Goal: Information Seeking & Learning: Find specific fact

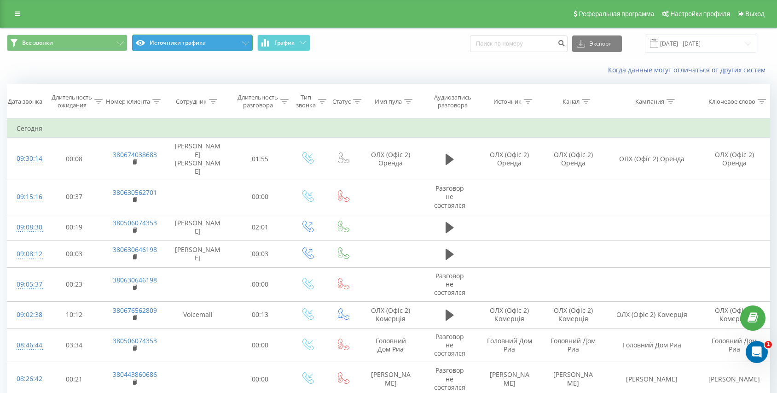
click at [190, 45] on button "Источники трафика" at bounding box center [192, 43] width 121 height 17
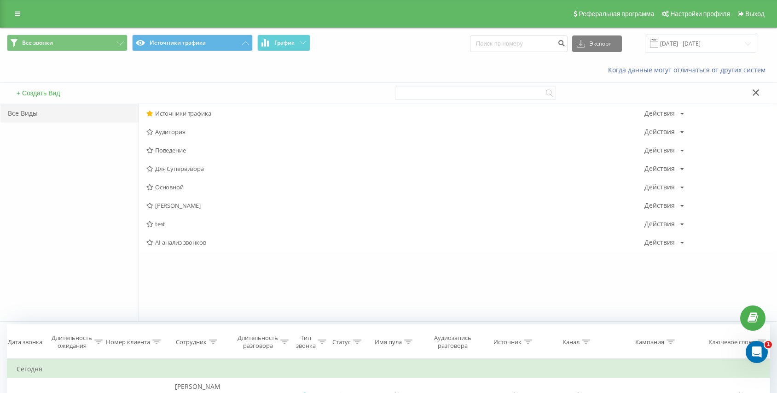
click at [144, 94] on div "+ Создать Вид" at bounding box center [194, 92] width 388 height 21
click at [753, 90] on icon at bounding box center [755, 92] width 6 height 6
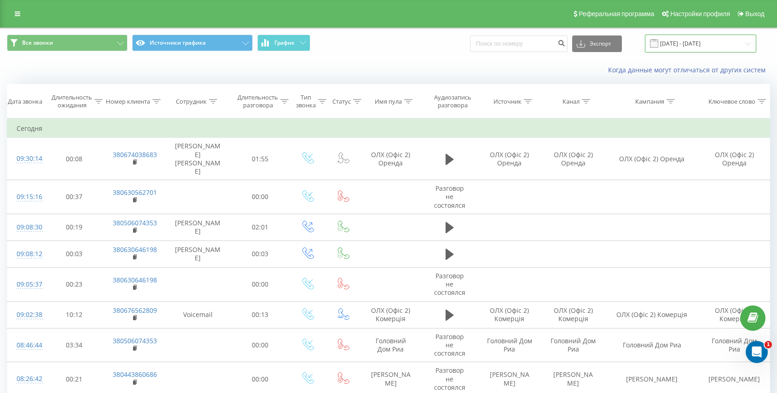
click at [679, 41] on input "23.08.2025 - 23.09.2025" at bounding box center [700, 44] width 111 height 18
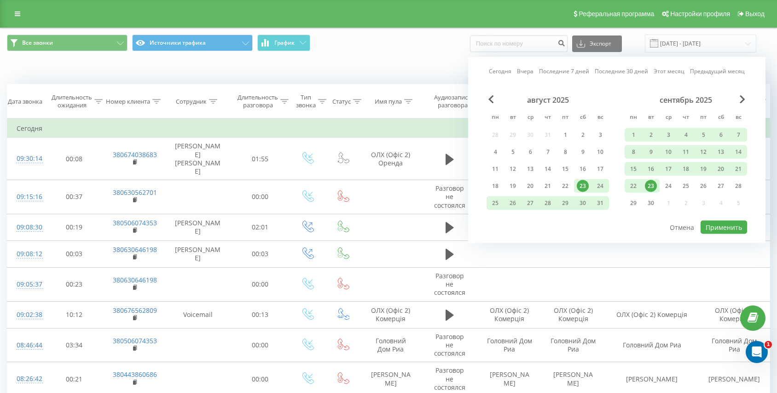
click at [505, 70] on link "Сегодня" at bounding box center [500, 71] width 23 height 9
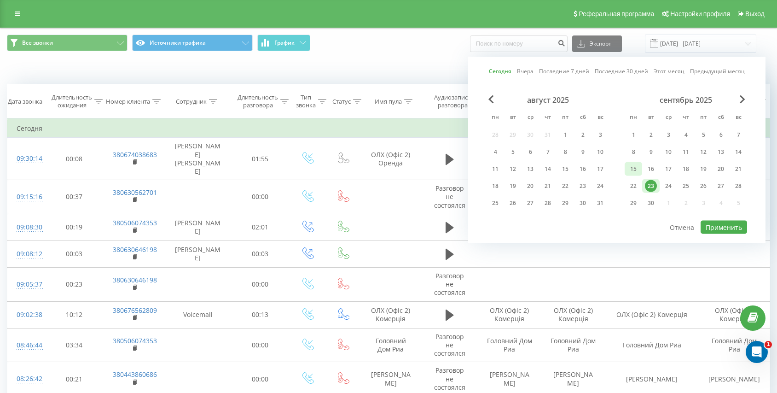
click at [634, 171] on div "15" at bounding box center [633, 169] width 12 height 12
click at [733, 168] on div "21" at bounding box center [738, 169] width 12 height 12
click at [714, 229] on button "Применить" at bounding box center [723, 226] width 46 height 13
type input "15.09.2025 - 21.09.2025"
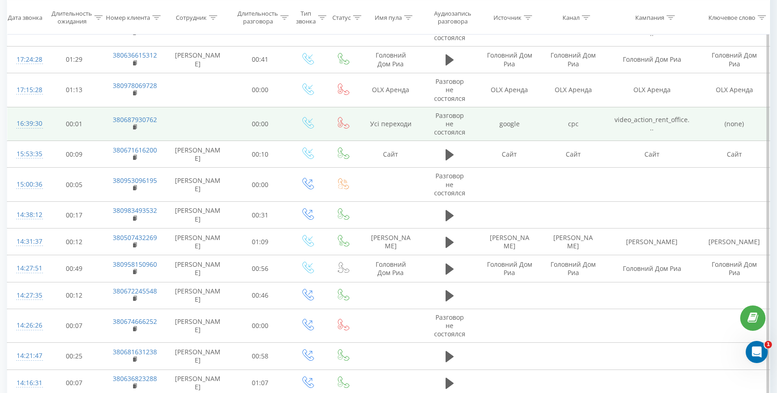
scroll to position [139, 0]
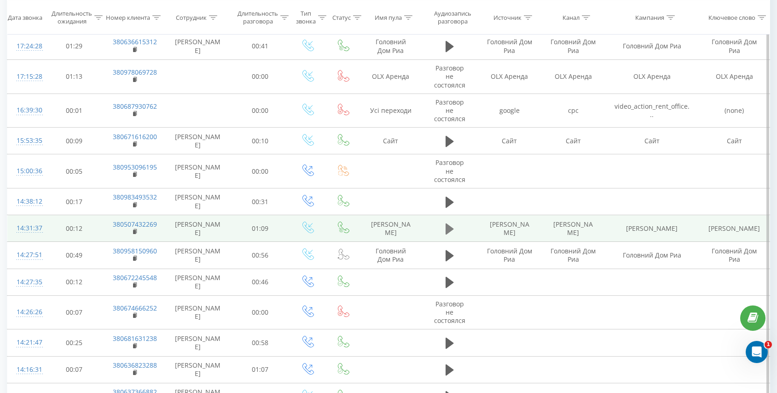
click at [455, 232] on button at bounding box center [450, 229] width 14 height 14
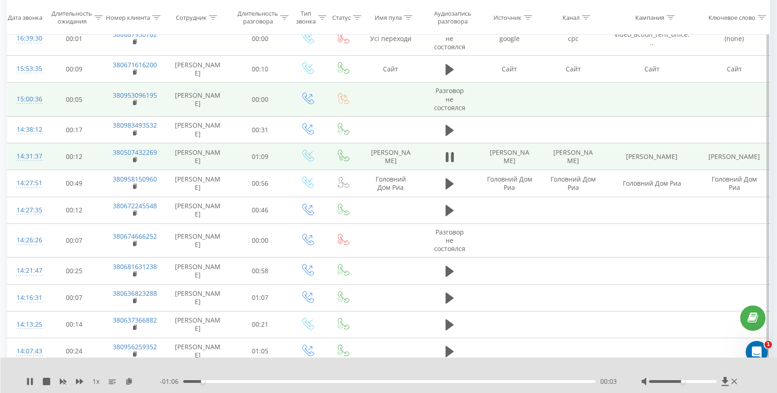
scroll to position [214, 0]
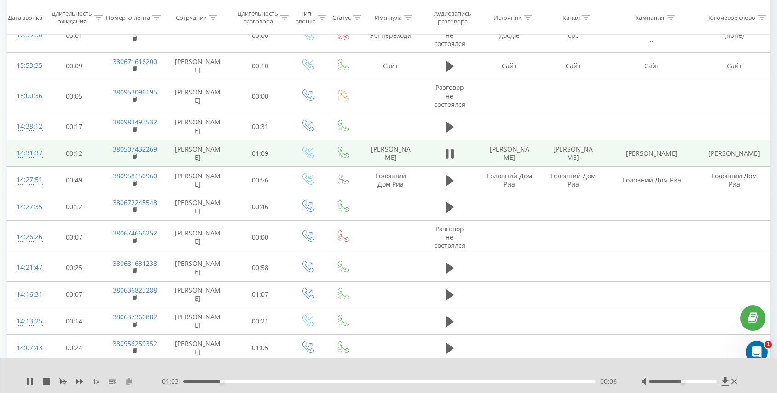
click at [129, 383] on icon at bounding box center [129, 380] width 8 height 6
click at [134, 156] on rect at bounding box center [134, 157] width 3 height 4
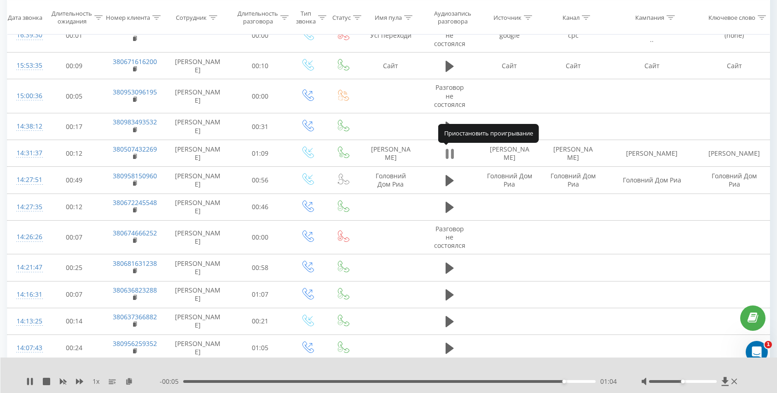
click at [449, 153] on icon at bounding box center [449, 153] width 8 height 13
click at [449, 153] on icon at bounding box center [449, 153] width 8 height 11
click at [530, 380] on div "01:08" at bounding box center [389, 381] width 412 height 3
click at [515, 381] on div "01:00" at bounding box center [389, 381] width 412 height 3
click at [496, 380] on div "00:56" at bounding box center [389, 381] width 412 height 3
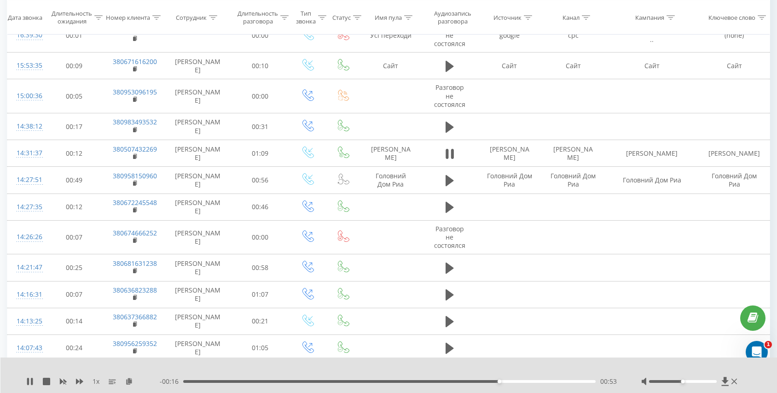
click at [478, 380] on div "00:53" at bounding box center [389, 381] width 412 height 3
click at [466, 382] on div "00:51" at bounding box center [389, 381] width 412 height 3
click at [449, 154] on icon at bounding box center [449, 153] width 8 height 13
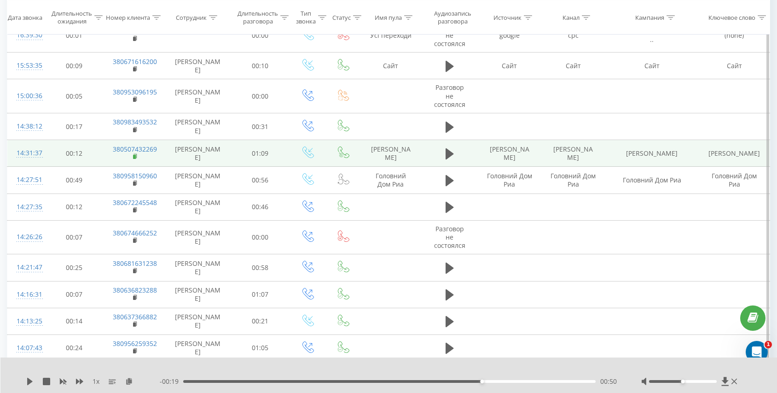
click at [135, 157] on rect at bounding box center [134, 157] width 3 height 4
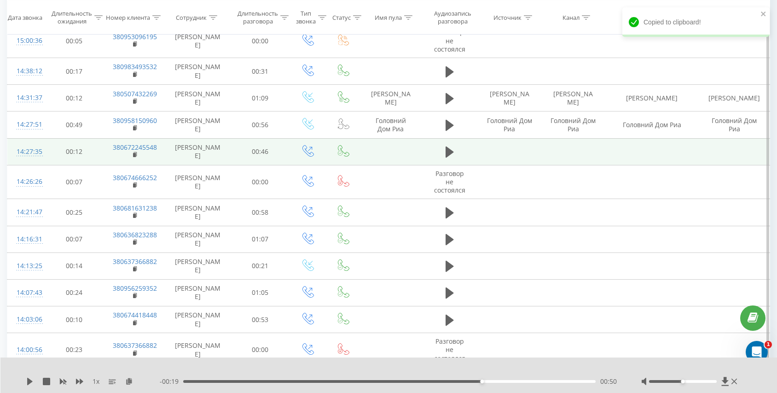
scroll to position [304, 0]
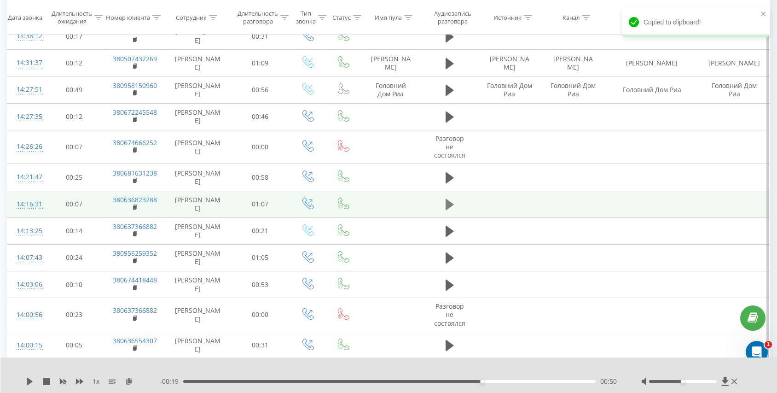
click at [448, 199] on icon at bounding box center [449, 204] width 8 height 13
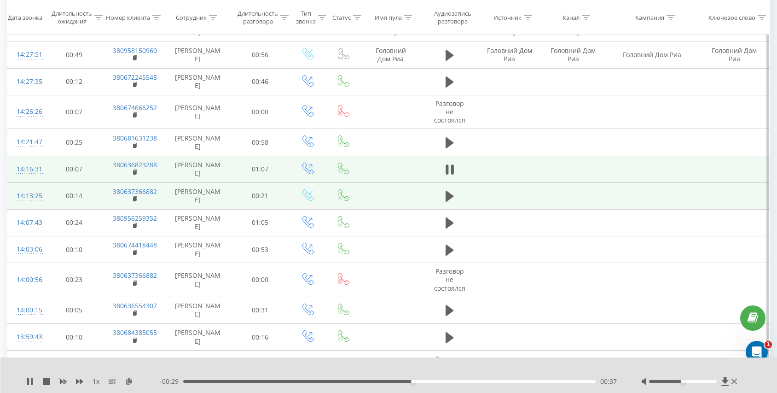
scroll to position [350, 0]
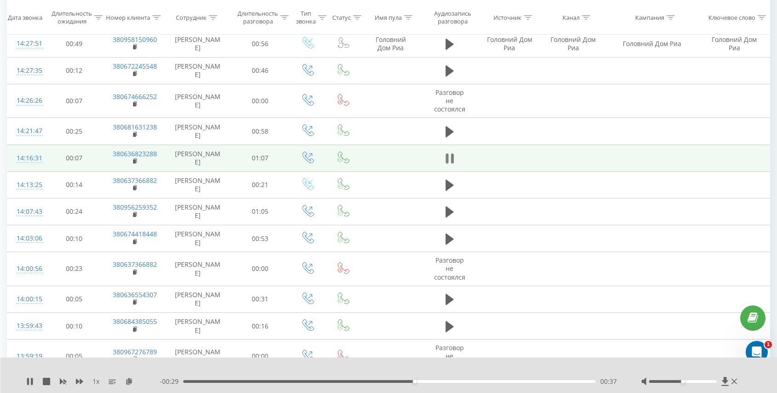
click at [449, 160] on icon at bounding box center [449, 158] width 8 height 13
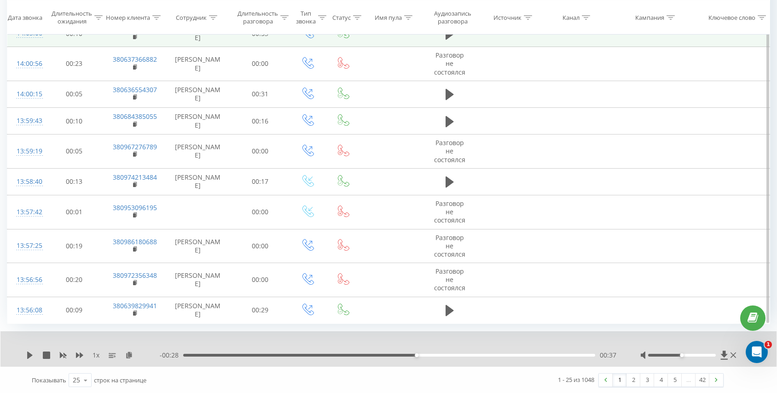
scroll to position [555, 0]
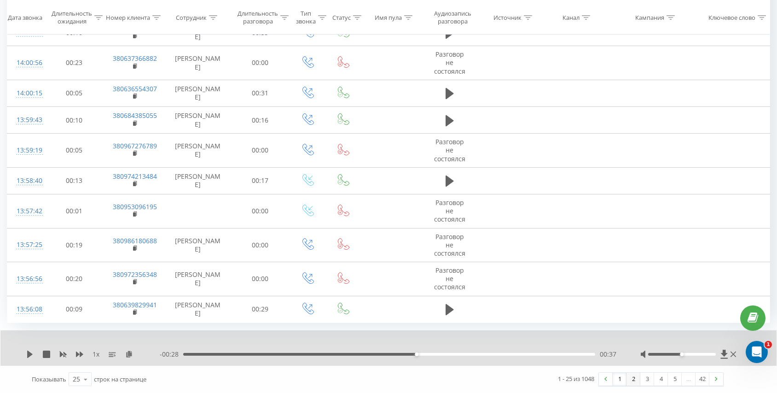
click at [633, 379] on link "2" at bounding box center [633, 378] width 14 height 13
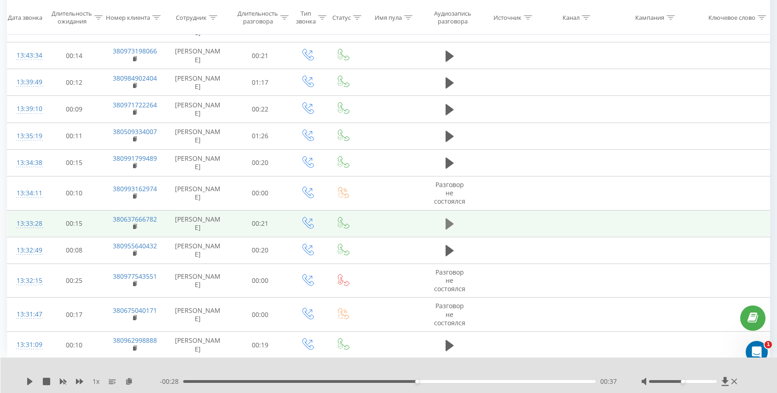
scroll to position [331, 0]
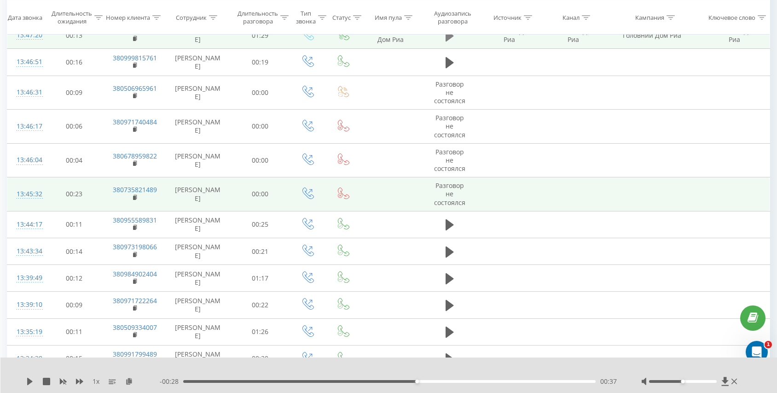
click at [452, 43] on button at bounding box center [450, 36] width 14 height 14
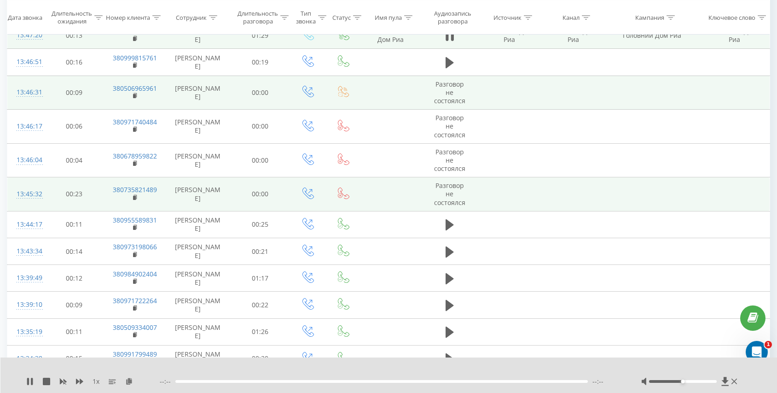
scroll to position [214, 0]
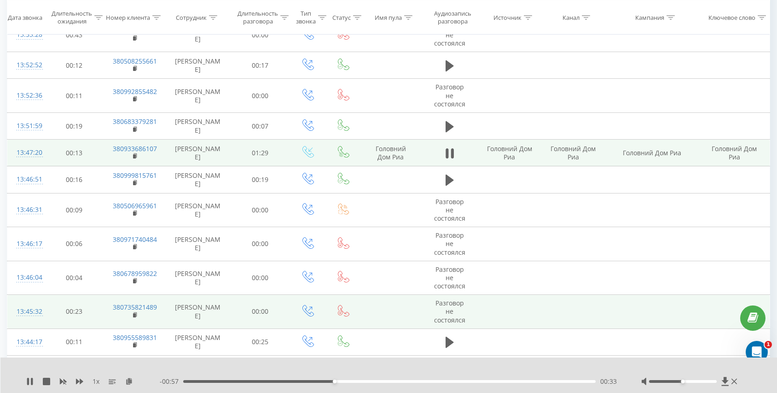
click at [204, 381] on div "00:33" at bounding box center [389, 381] width 412 height 3
click at [130, 383] on icon at bounding box center [129, 380] width 8 height 6
click at [451, 149] on icon at bounding box center [451, 153] width 3 height 10
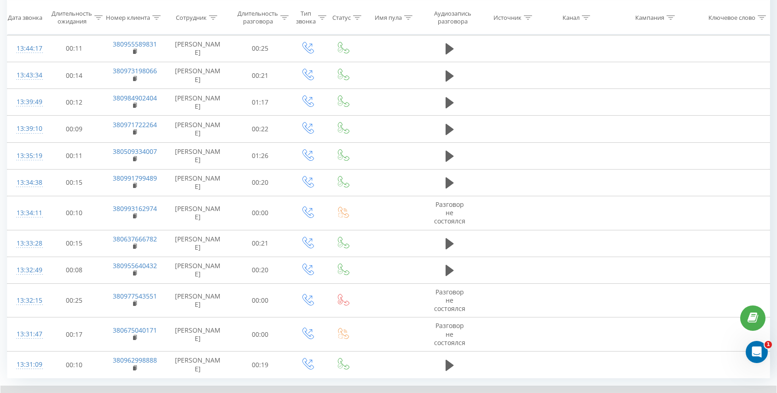
scroll to position [562, 0]
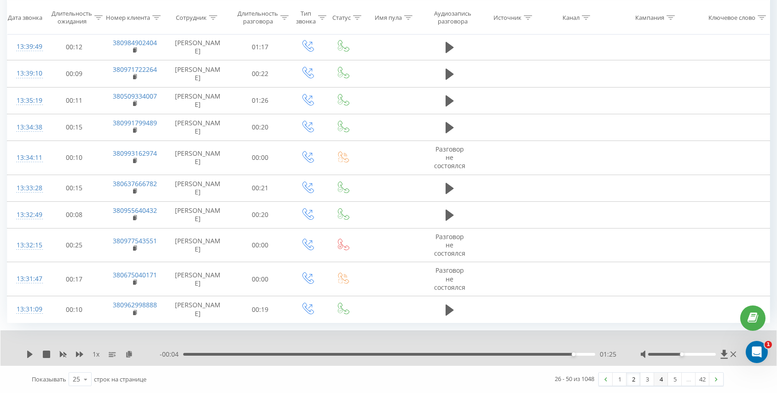
click at [655, 380] on link "4" at bounding box center [661, 378] width 14 height 13
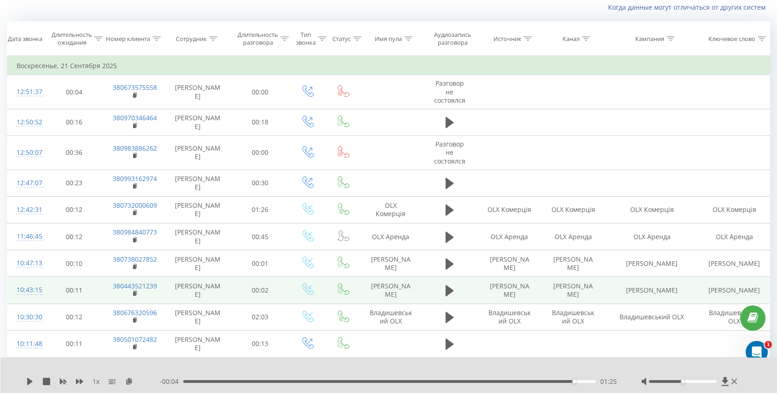
scroll to position [61, 0]
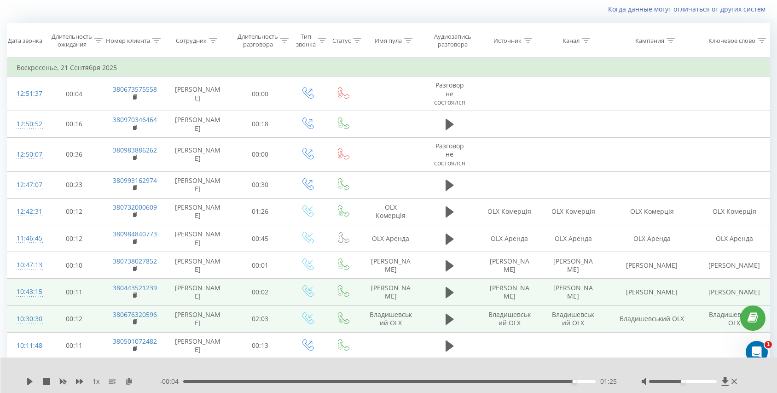
click at [442, 318] on td at bounding box center [449, 318] width 57 height 27
click at [445, 322] on icon at bounding box center [449, 318] width 8 height 11
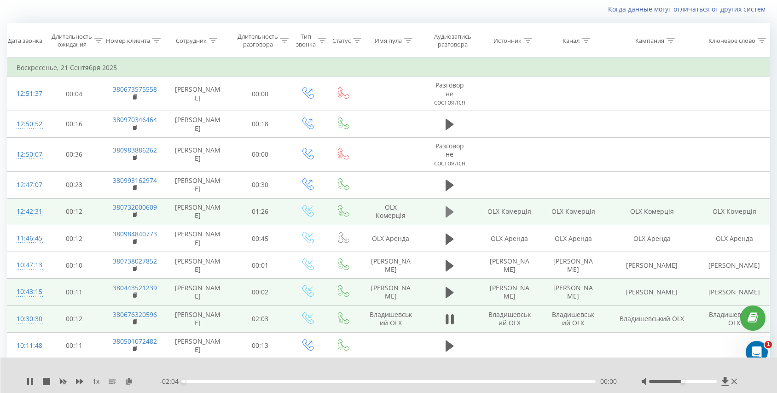
click at [451, 217] on icon at bounding box center [449, 211] width 8 height 13
click at [208, 380] on div "00:52" at bounding box center [389, 381] width 412 height 3
click at [134, 214] on rect at bounding box center [134, 215] width 3 height 4
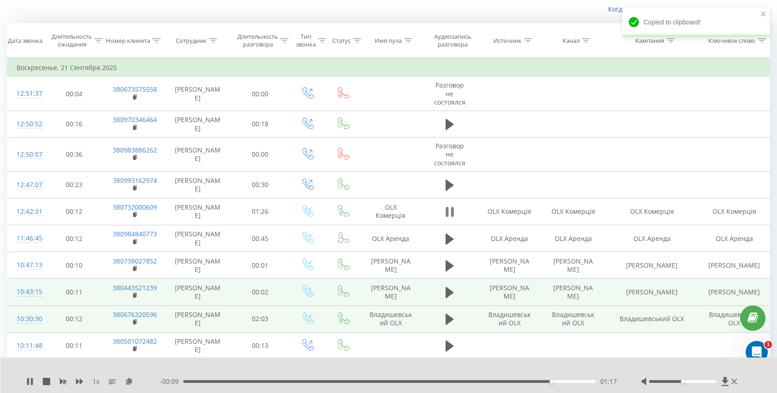
click at [446, 211] on icon at bounding box center [446, 212] width 3 height 10
click at [125, 376] on div "1 x - 00:09 01:17 01:17" at bounding box center [388, 374] width 777 height 35
click at [131, 383] on icon at bounding box center [129, 380] width 8 height 6
click at [27, 381] on icon at bounding box center [29, 380] width 7 height 7
click at [128, 381] on icon at bounding box center [129, 380] width 8 height 6
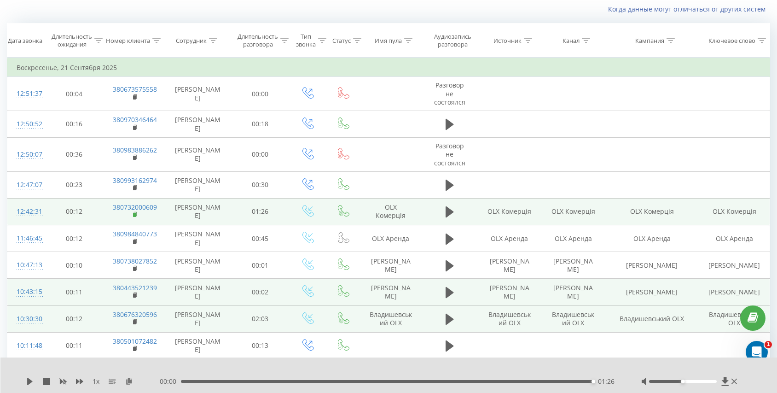
click at [134, 215] on rect at bounding box center [134, 215] width 3 height 4
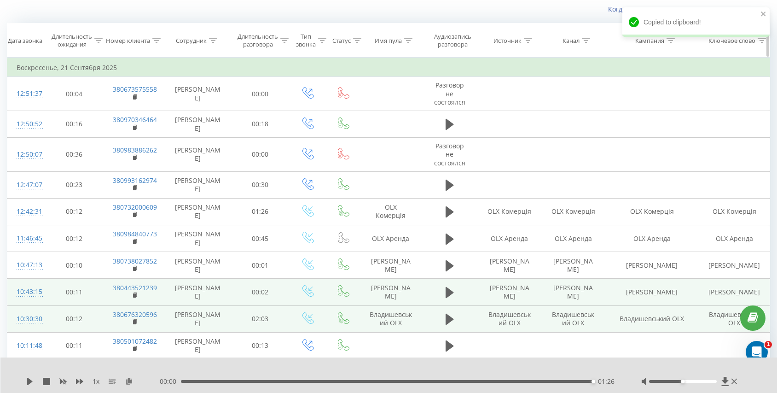
scroll to position [0, 0]
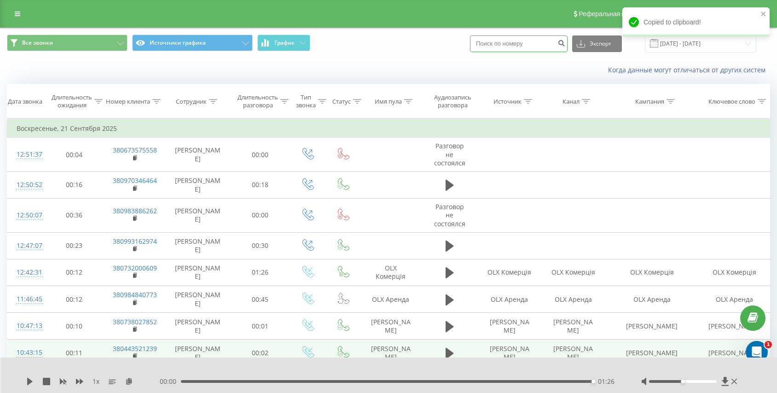
click at [523, 44] on input at bounding box center [519, 43] width 98 height 17
paste input "380636283542"
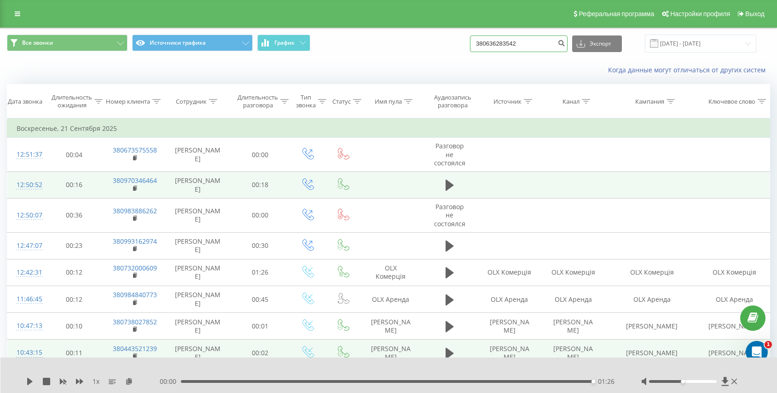
type input "380636283542"
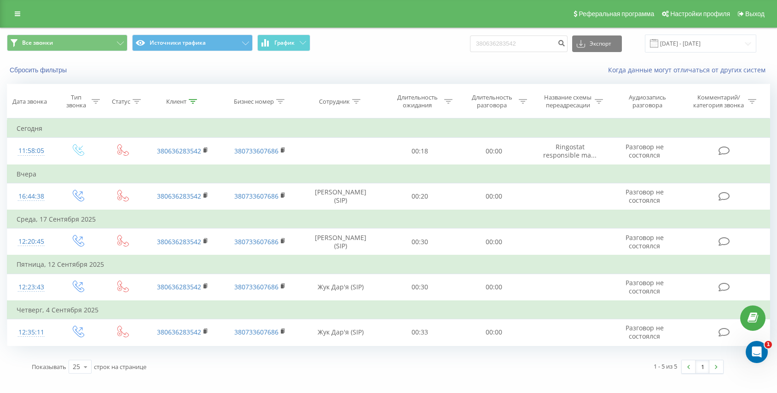
click at [8, 12] on div "Реферальная программа Настройки профиля Выход" at bounding box center [388, 14] width 777 height 28
click at [15, 13] on icon at bounding box center [18, 14] width 6 height 6
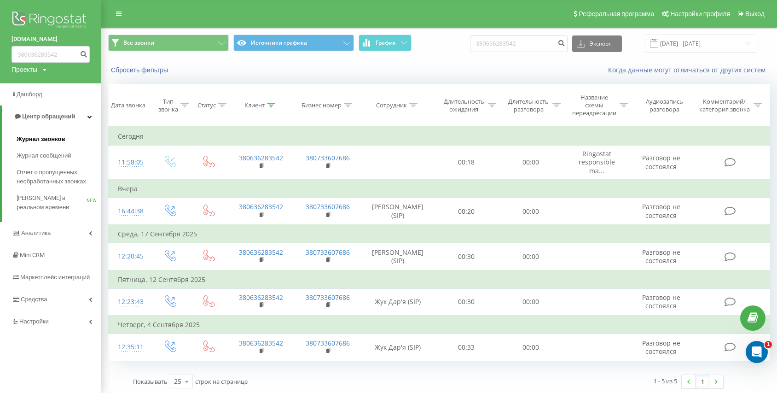
click at [24, 139] on span "Журнал звонков" at bounding box center [41, 138] width 48 height 9
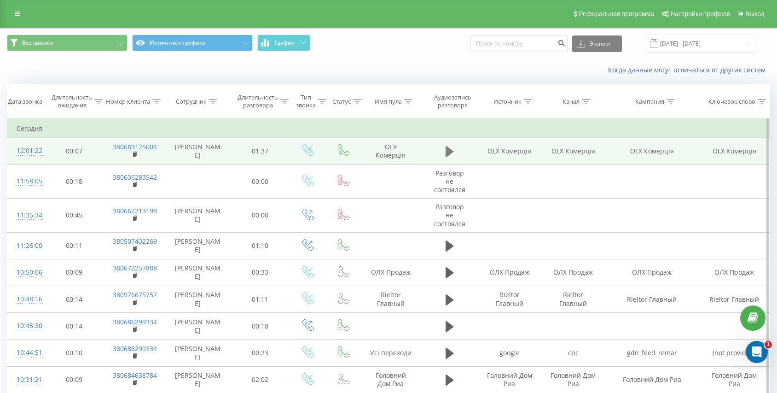
click at [450, 154] on icon at bounding box center [449, 151] width 8 height 13
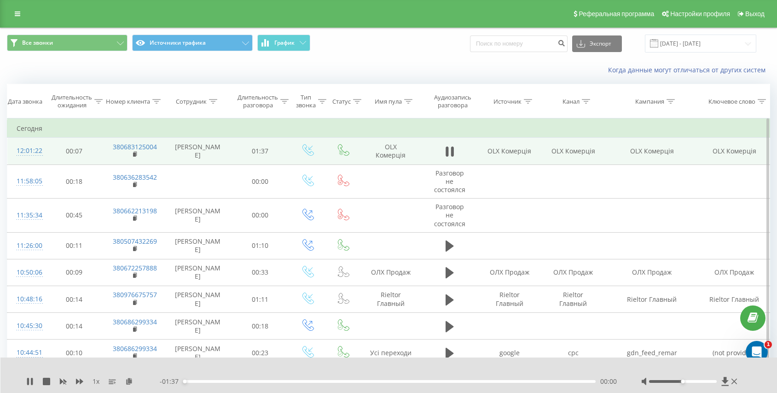
click at [206, 381] on div "00:00" at bounding box center [389, 381] width 412 height 3
click at [135, 155] on rect at bounding box center [134, 154] width 3 height 4
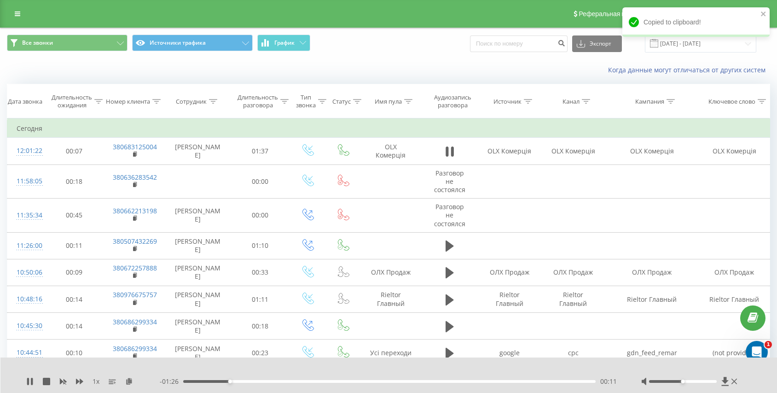
click at [246, 381] on div "00:11" at bounding box center [389, 381] width 412 height 3
click at [263, 381] on div "00:15" at bounding box center [389, 381] width 412 height 3
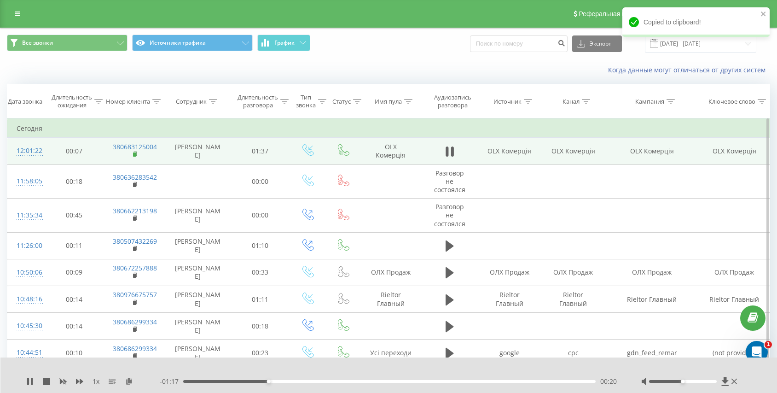
click at [134, 156] on rect at bounding box center [134, 154] width 3 height 4
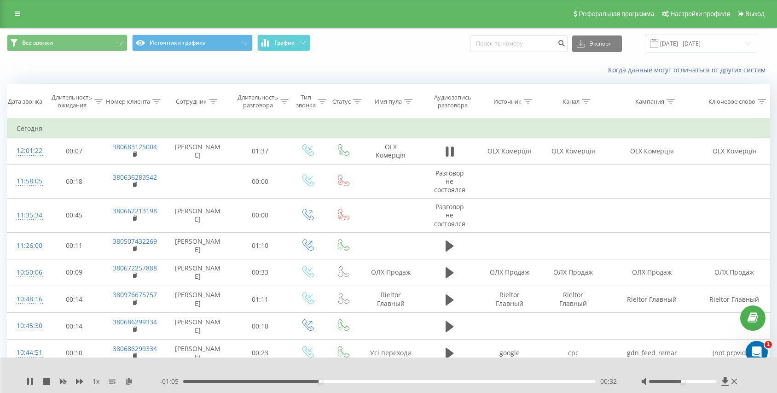
click at [271, 380] on div "00:32" at bounding box center [389, 381] width 412 height 3
click at [210, 382] on div "- 01:05 00:32 00:32" at bounding box center [389, 380] width 458 height 9
click at [202, 380] on div "00:33" at bounding box center [389, 381] width 412 height 3
drag, startPoint x: 682, startPoint y: 383, endPoint x: 690, endPoint y: 381, distance: 8.6
click at [690, 381] on div at bounding box center [690, 380] width 98 height 9
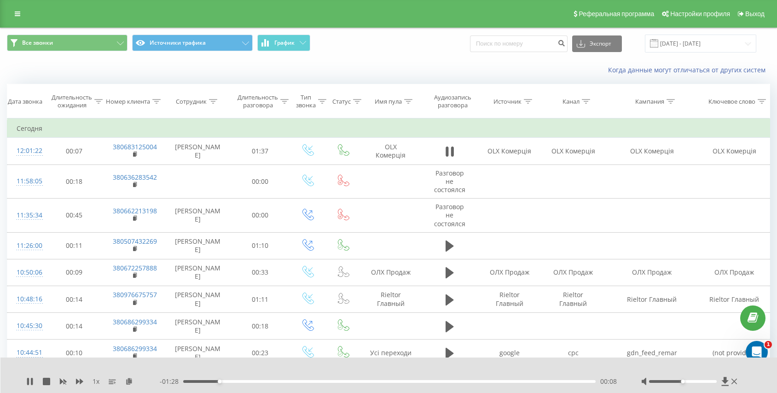
click at [690, 381] on div at bounding box center [683, 381] width 68 height 3
click at [702, 381] on div at bounding box center [683, 381] width 68 height 3
click at [709, 381] on div at bounding box center [683, 381] width 68 height 3
click at [715, 380] on div at bounding box center [683, 381] width 68 height 3
click at [263, 381] on div "00:17" at bounding box center [389, 381] width 412 height 3
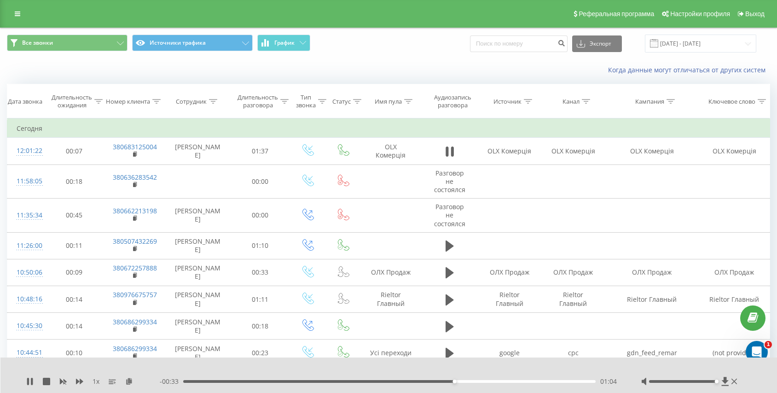
click at [416, 381] on div "01:04" at bounding box center [389, 381] width 412 height 3
click at [422, 381] on div "01:04" at bounding box center [389, 381] width 412 height 3
click at [452, 148] on icon at bounding box center [449, 151] width 8 height 13
click at [374, 381] on div "01:37" at bounding box center [387, 381] width 412 height 3
click at [454, 154] on button at bounding box center [450, 151] width 14 height 14
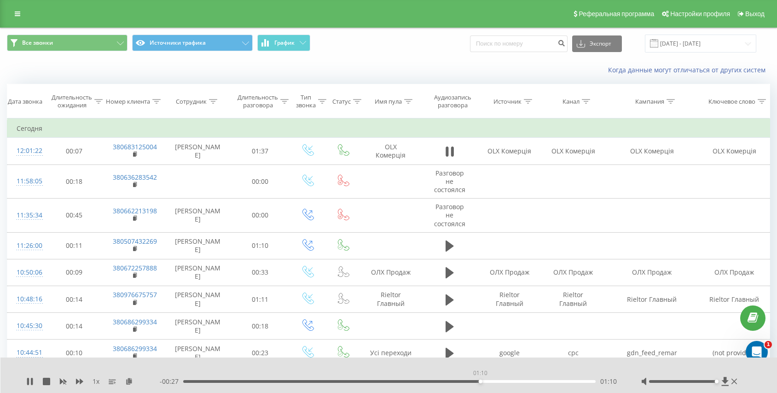
click at [480, 382] on div "01:10" at bounding box center [389, 381] width 412 height 3
click at [468, 380] on div "01:11" at bounding box center [389, 381] width 412 height 3
click at [455, 380] on div "01:08" at bounding box center [389, 381] width 412 height 3
click at [448, 150] on icon at bounding box center [449, 151] width 8 height 13
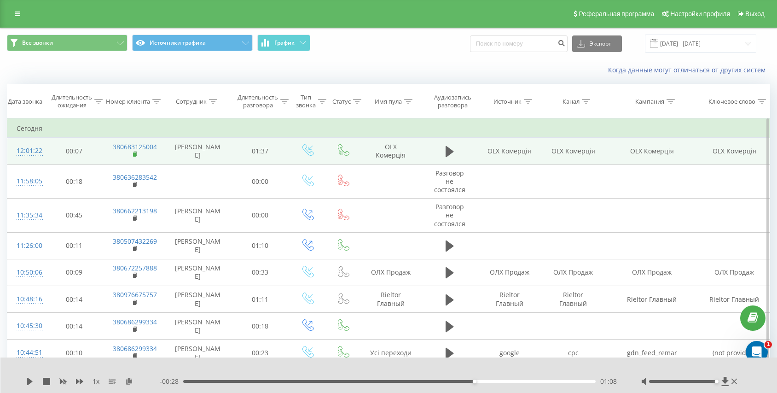
click at [135, 154] on rect at bounding box center [134, 154] width 3 height 4
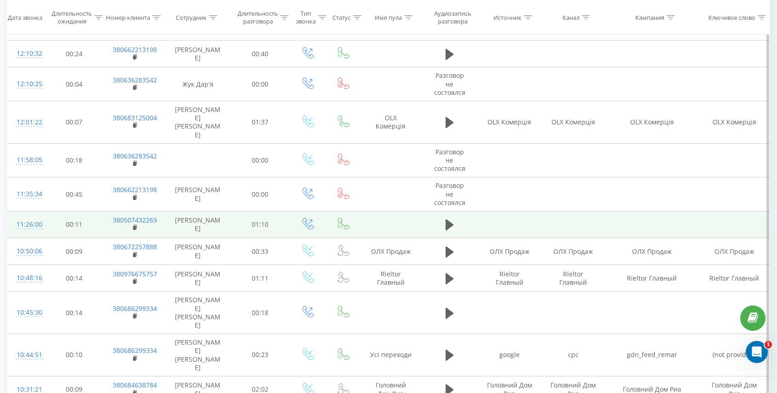
scroll to position [229, 0]
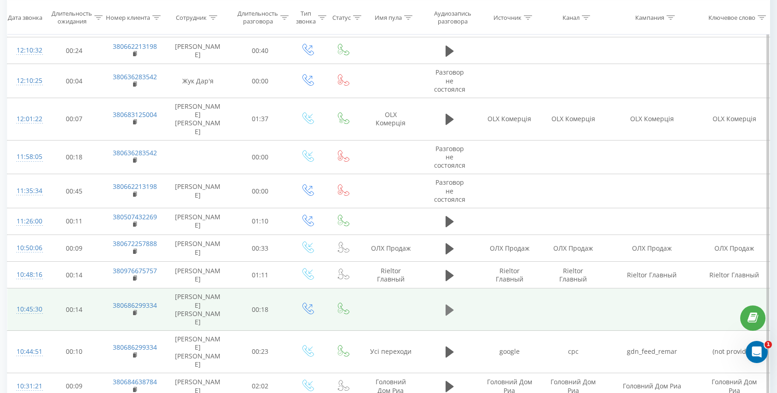
click at [449, 304] on icon at bounding box center [449, 309] width 8 height 11
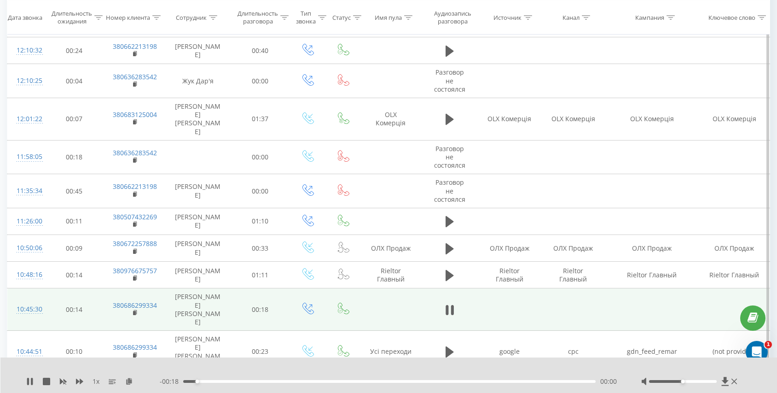
click at [314, 379] on div "- 00:18 00:00 00:00" at bounding box center [389, 380] width 458 height 9
click at [308, 382] on div "00:00" at bounding box center [389, 381] width 412 height 3
click at [444, 303] on button at bounding box center [450, 310] width 14 height 14
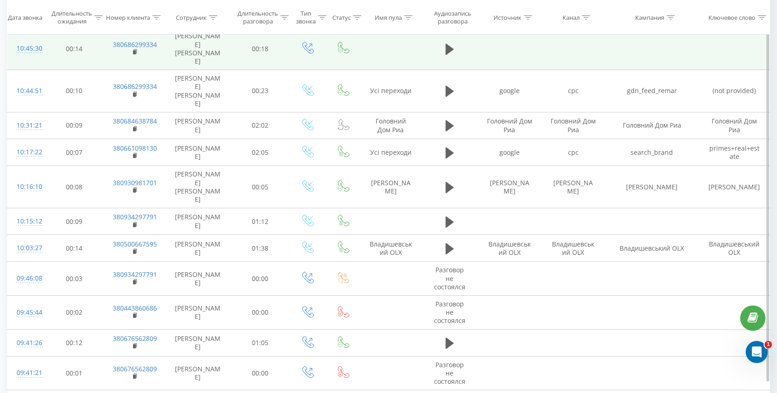
scroll to position [549, 0]
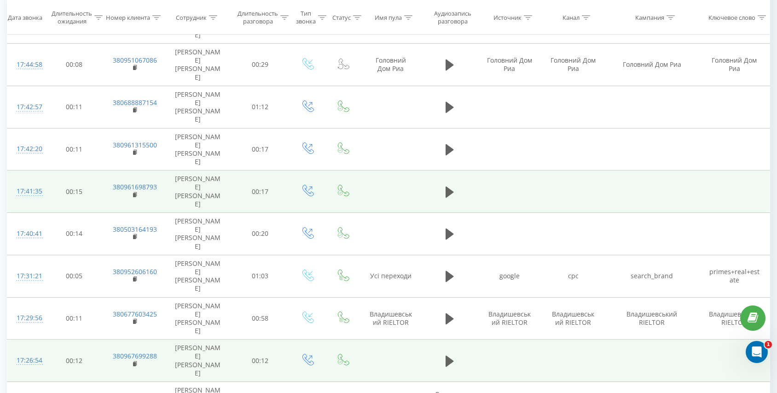
scroll to position [541, 0]
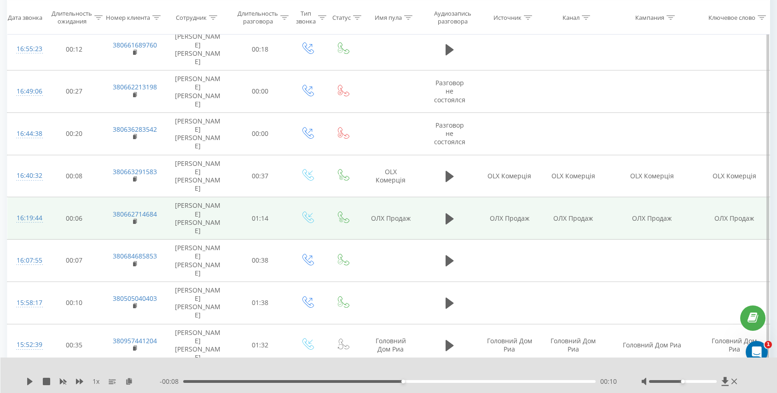
scroll to position [127, 0]
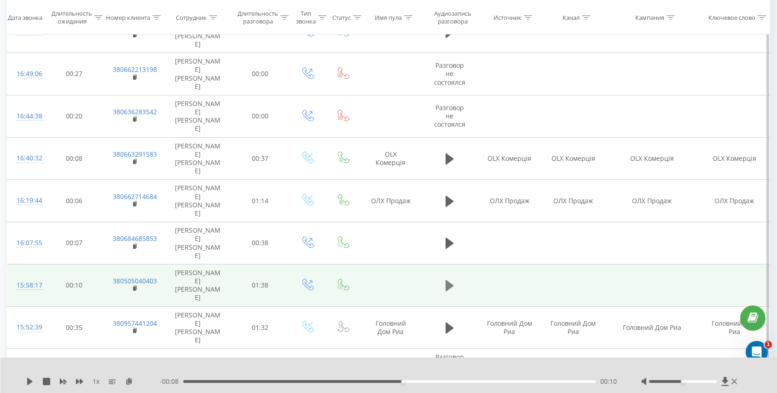
click at [450, 279] on icon at bounding box center [449, 285] width 8 height 13
click at [447, 280] on icon at bounding box center [446, 285] width 3 height 10
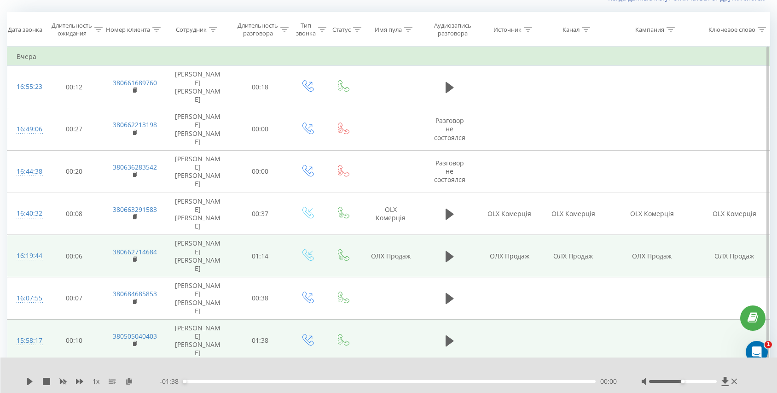
scroll to position [0, 0]
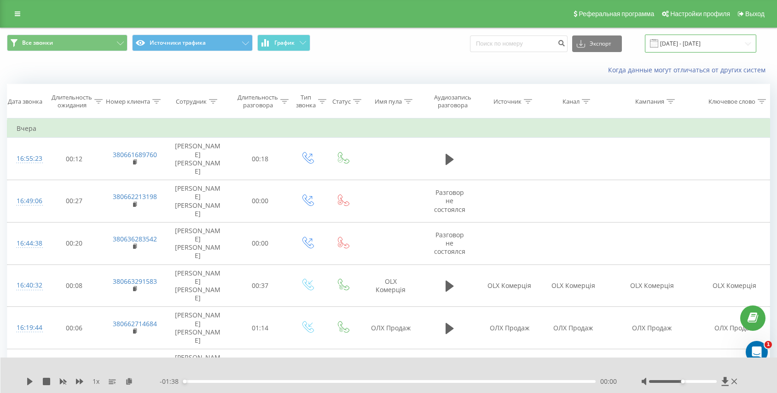
click at [684, 45] on input "[DATE] - [DATE]" at bounding box center [700, 44] width 111 height 18
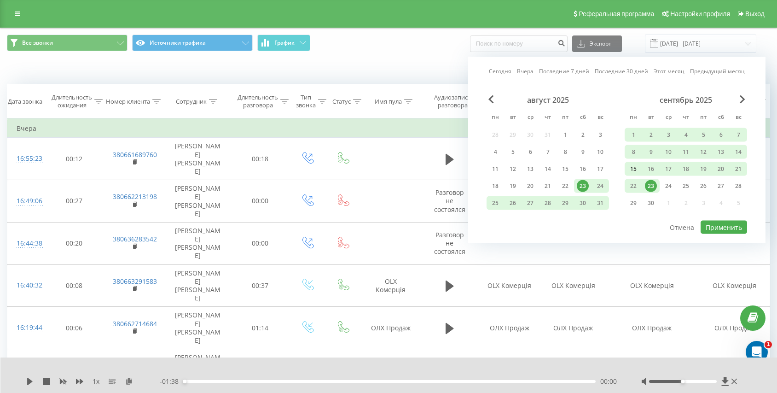
click at [631, 168] on div "15" at bounding box center [633, 169] width 12 height 12
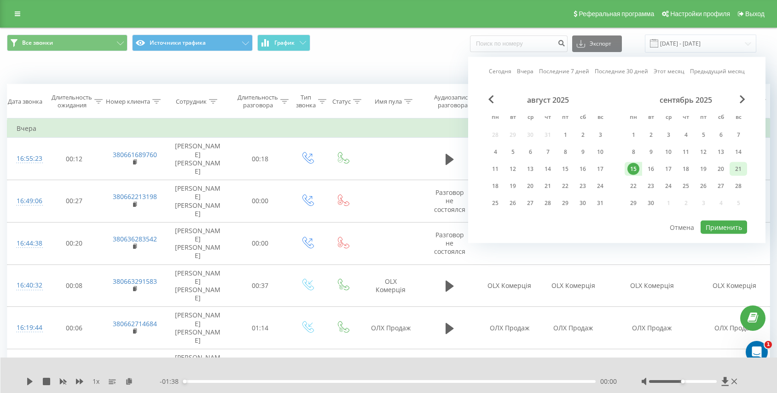
click at [733, 167] on div "21" at bounding box center [738, 169] width 12 height 12
click at [719, 229] on button "Применить" at bounding box center [723, 226] width 46 height 13
type input "[DATE] - [DATE]"
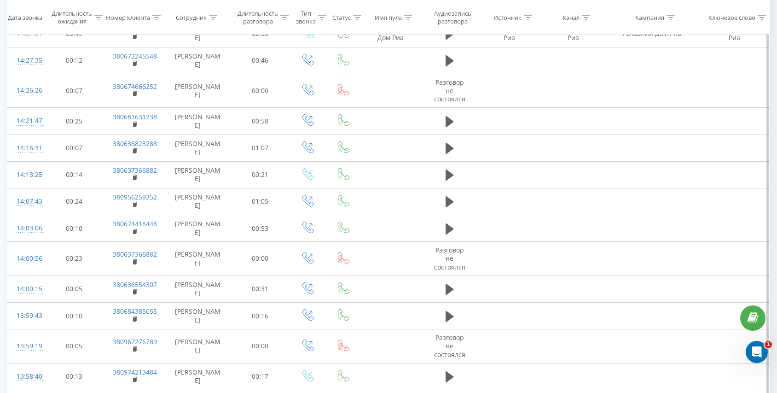
scroll to position [520, 0]
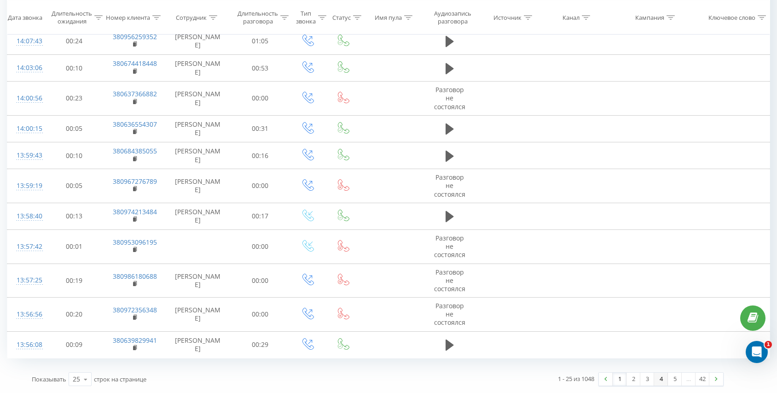
click at [654, 380] on link "4" at bounding box center [661, 378] width 14 height 13
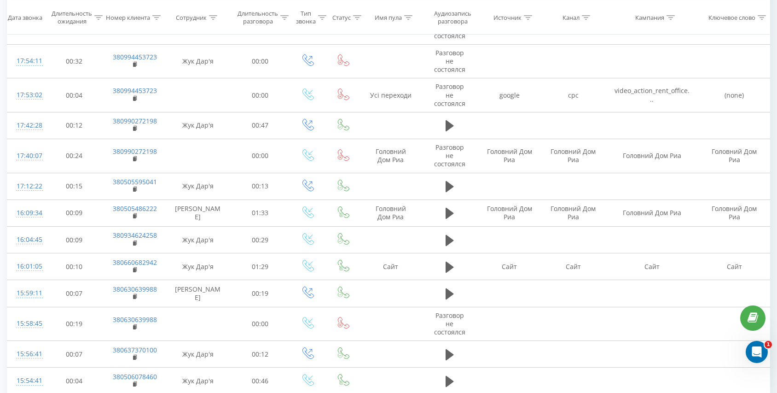
scroll to position [524, 0]
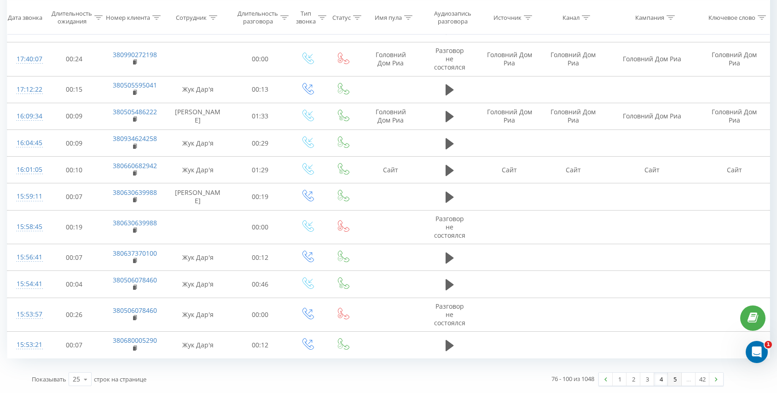
click at [679, 380] on link "5" at bounding box center [675, 378] width 14 height 13
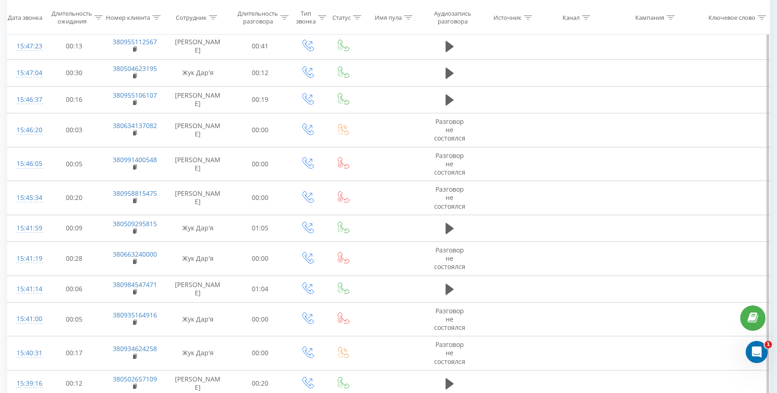
scroll to position [555, 0]
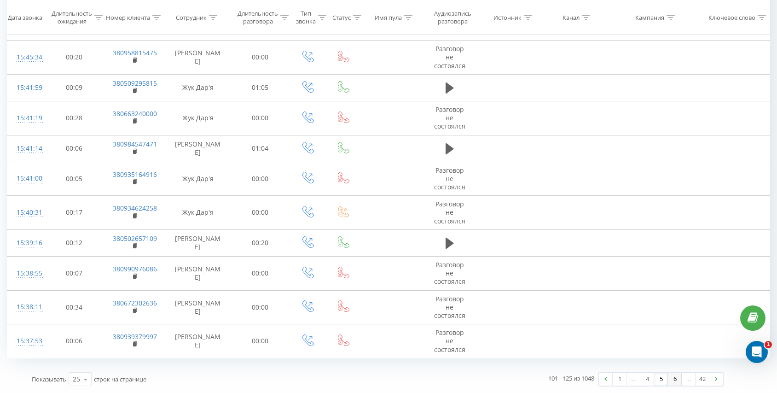
click at [674, 376] on link "6" at bounding box center [675, 378] width 14 height 13
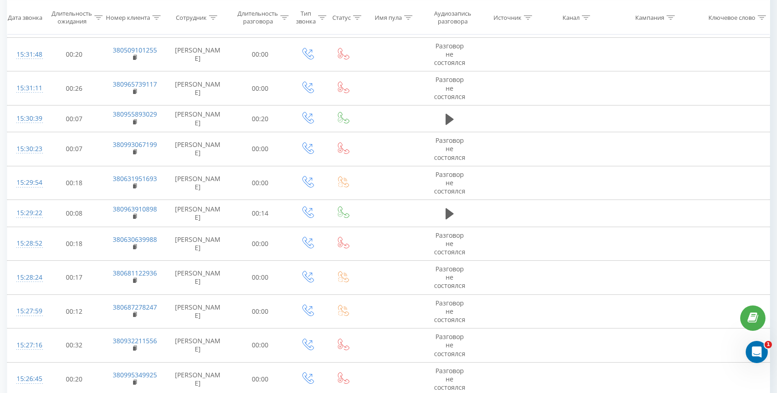
scroll to position [577, 0]
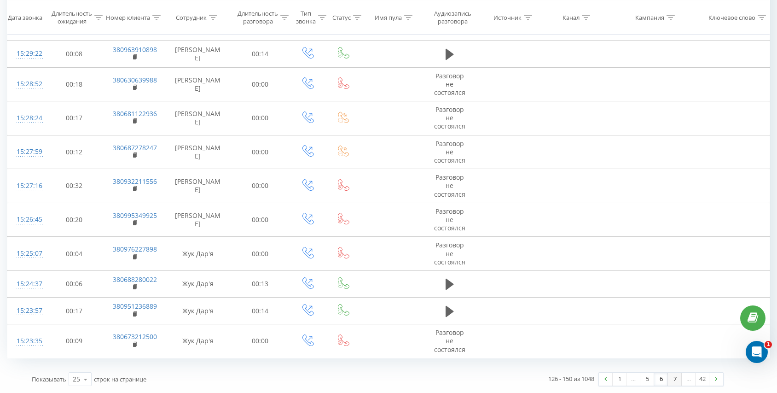
click at [679, 380] on link "7" at bounding box center [675, 378] width 14 height 13
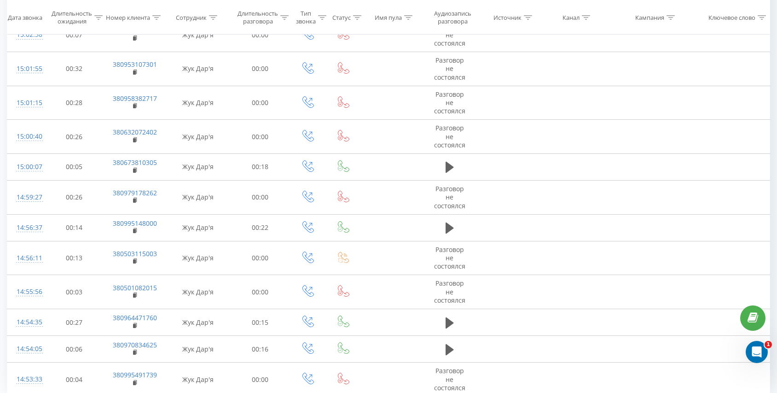
scroll to position [541, 0]
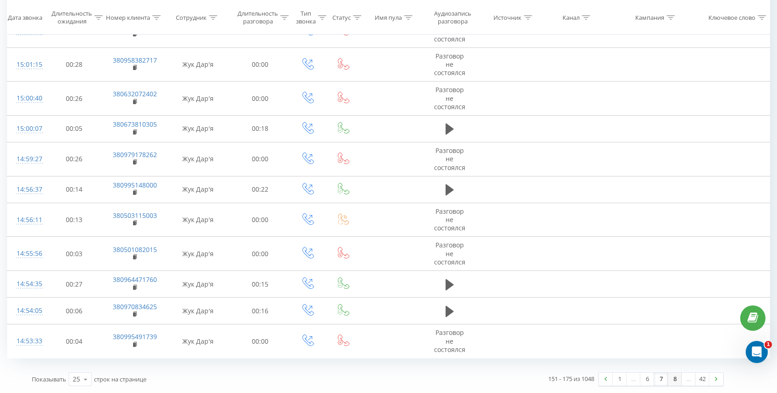
click at [677, 380] on link "8" at bounding box center [675, 378] width 14 height 13
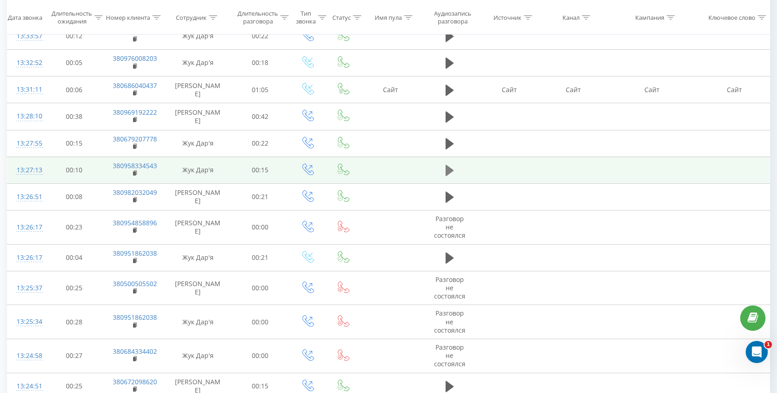
scroll to position [504, 0]
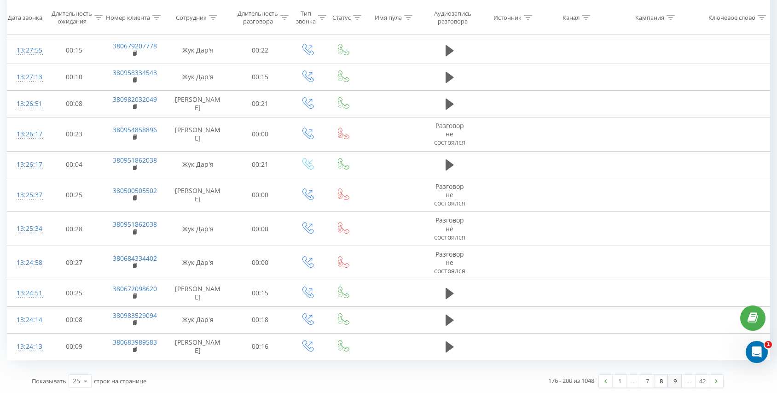
click at [669, 379] on link "9" at bounding box center [675, 380] width 14 height 13
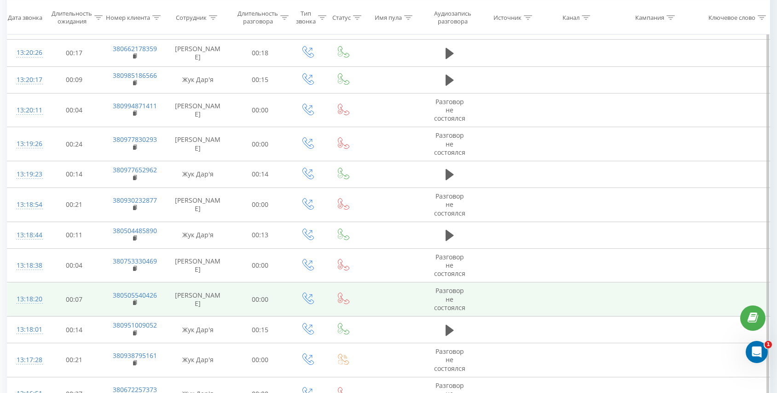
scroll to position [570, 0]
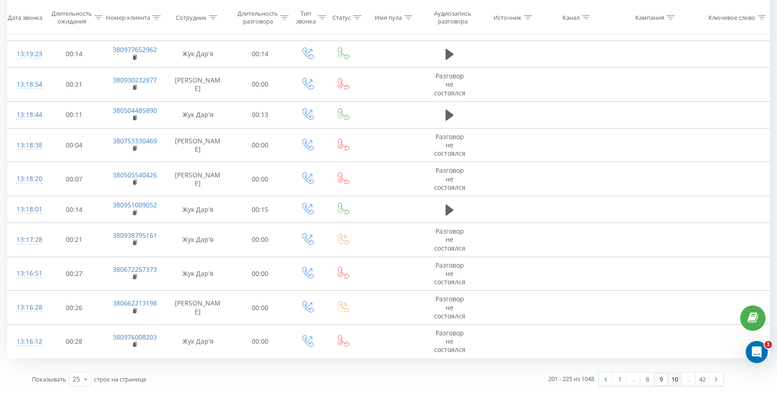
click at [675, 379] on link "10" at bounding box center [675, 378] width 14 height 13
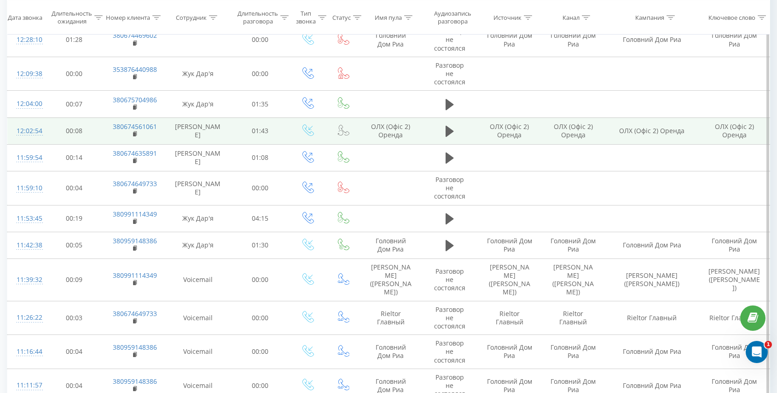
scroll to position [308, 0]
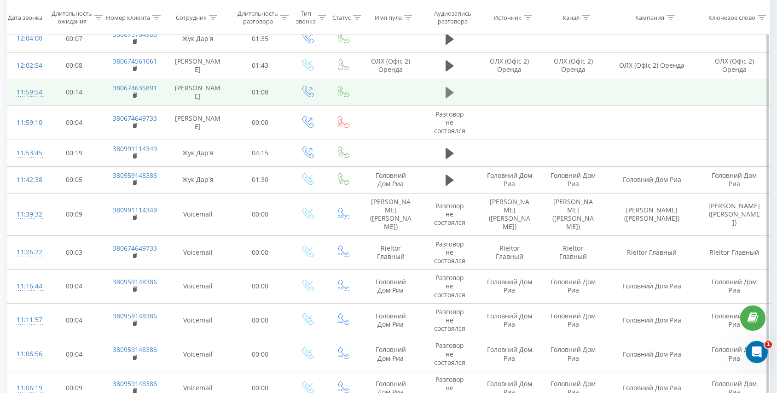
click at [444, 90] on button at bounding box center [450, 93] width 14 height 14
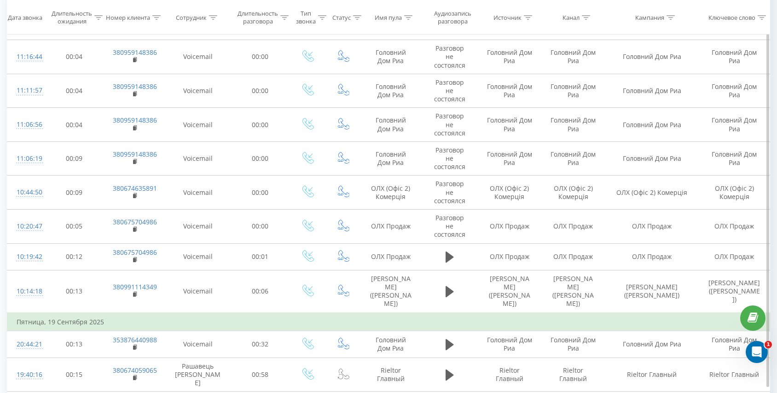
scroll to position [602, 0]
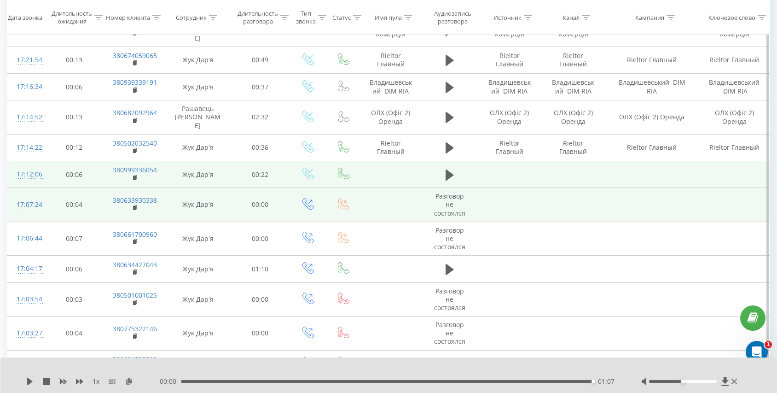
scroll to position [213, 0]
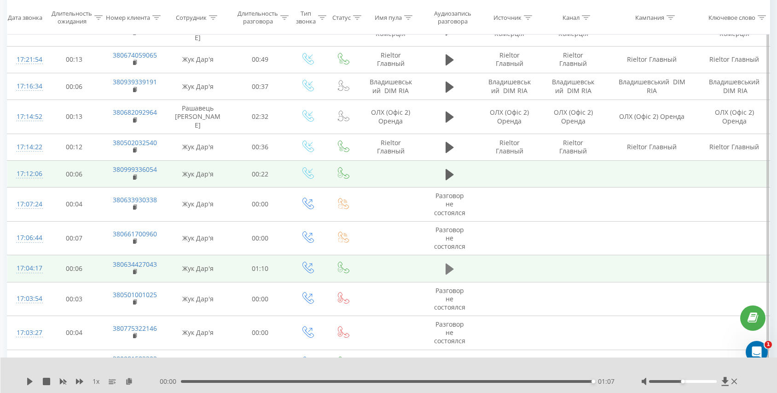
click at [445, 263] on icon at bounding box center [449, 268] width 8 height 11
click at [128, 381] on icon at bounding box center [129, 380] width 8 height 6
click at [448, 262] on icon at bounding box center [449, 268] width 8 height 13
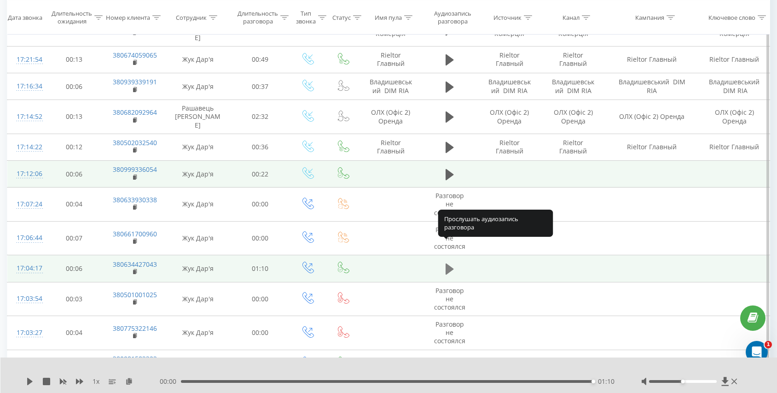
click at [447, 263] on icon at bounding box center [449, 268] width 8 height 11
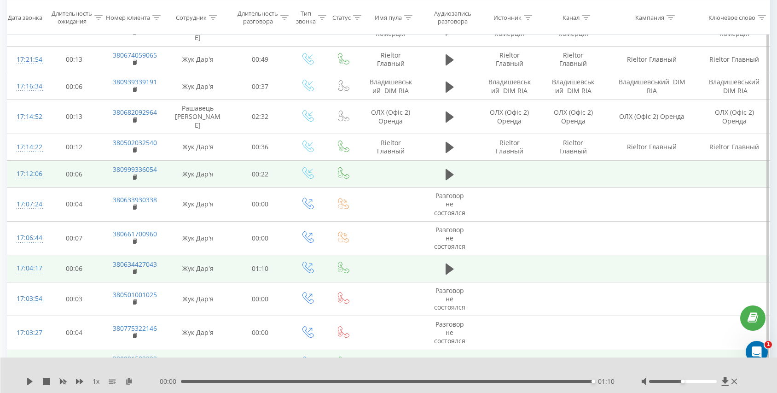
click at [450, 357] on icon at bounding box center [449, 363] width 8 height 13
click at [451, 263] on icon at bounding box center [449, 268] width 8 height 11
click at [137, 268] on icon at bounding box center [135, 271] width 5 height 6
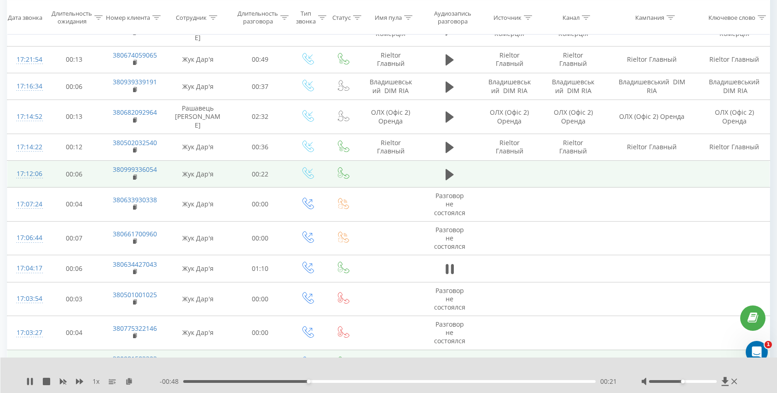
click at [214, 381] on div "00:21" at bounding box center [389, 381] width 412 height 3
click at [444, 262] on button at bounding box center [450, 269] width 14 height 14
click at [206, 380] on div "01:10" at bounding box center [387, 381] width 412 height 3
click at [449, 263] on icon at bounding box center [449, 268] width 8 height 11
click at [446, 264] on icon at bounding box center [446, 269] width 3 height 10
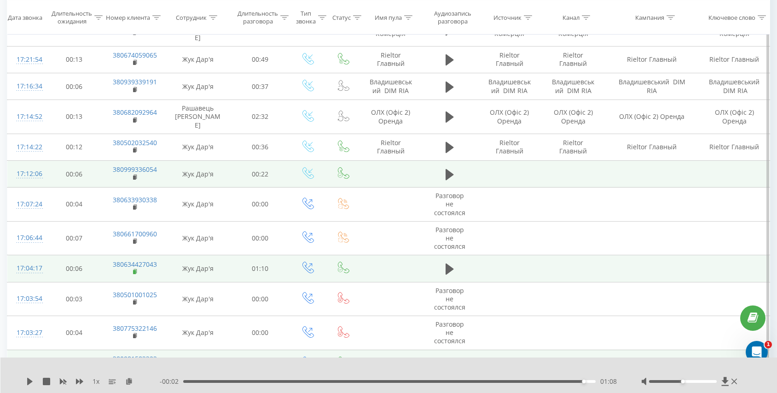
click at [133, 270] on rect at bounding box center [134, 272] width 3 height 4
click at [135, 270] on rect at bounding box center [134, 272] width 3 height 4
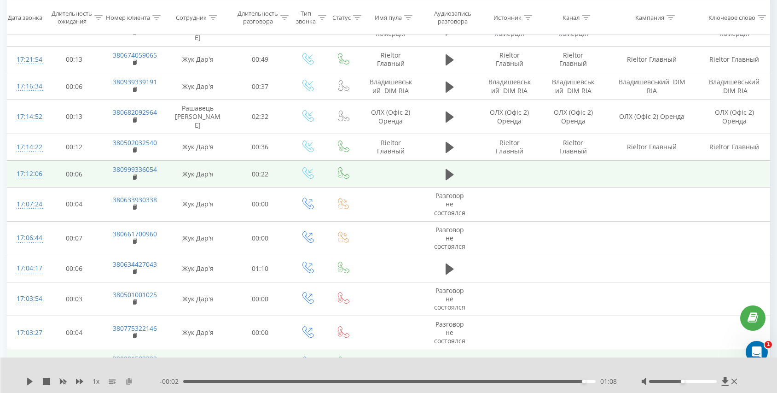
click at [130, 382] on icon at bounding box center [129, 380] width 8 height 6
click at [27, 380] on icon at bounding box center [29, 380] width 7 height 7
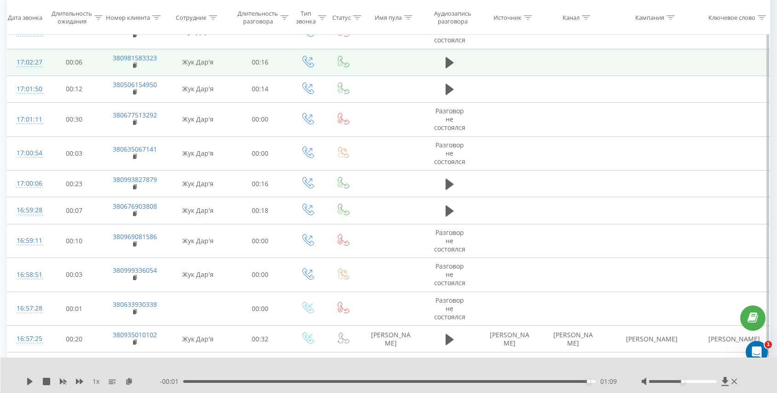
scroll to position [549, 0]
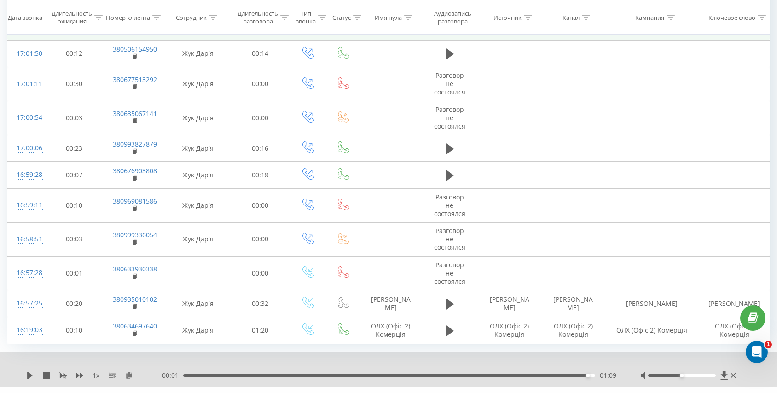
click at [654, 392] on link "11" at bounding box center [661, 399] width 14 height 13
click at [645, 392] on link "10" at bounding box center [647, 399] width 14 height 13
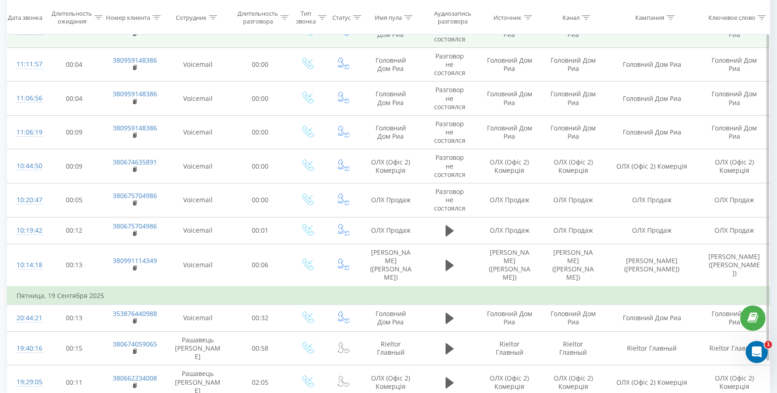
scroll to position [602, 0]
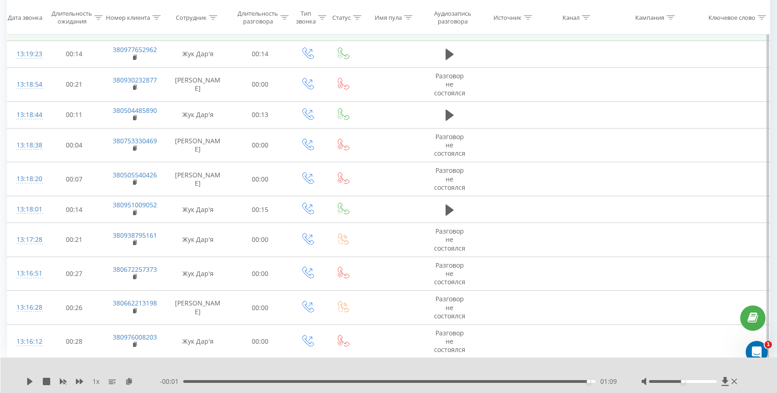
scroll to position [605, 0]
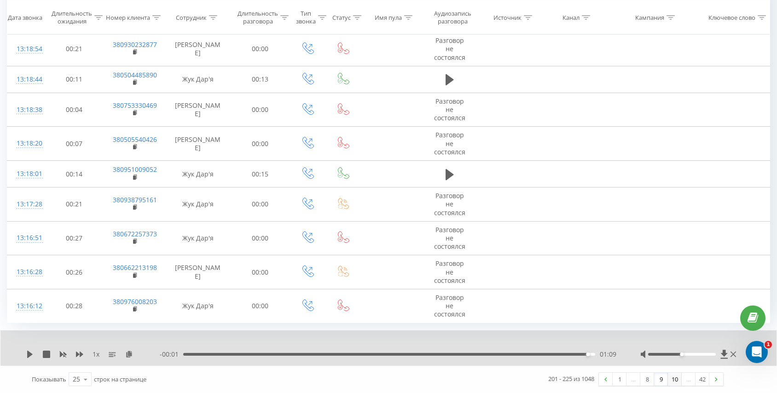
click at [674, 377] on link "10" at bounding box center [675, 378] width 14 height 13
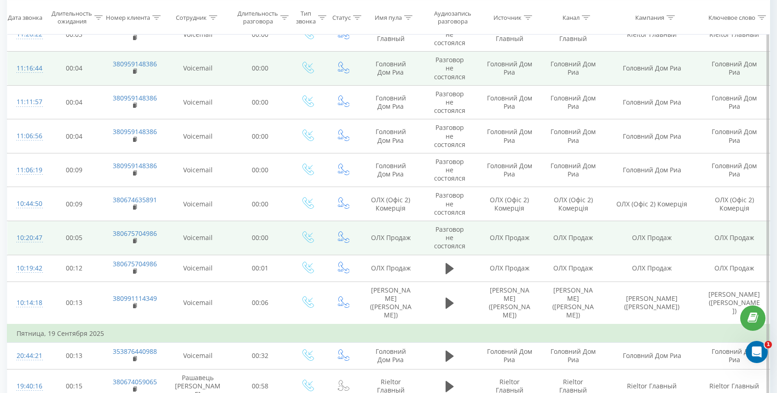
scroll to position [602, 0]
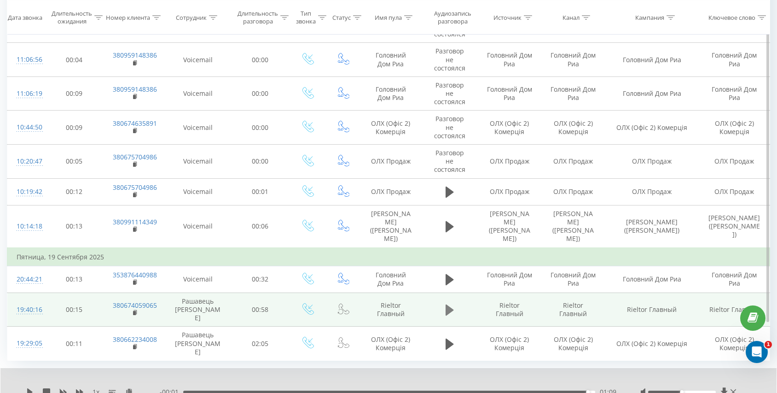
click at [447, 304] on icon at bounding box center [449, 309] width 8 height 11
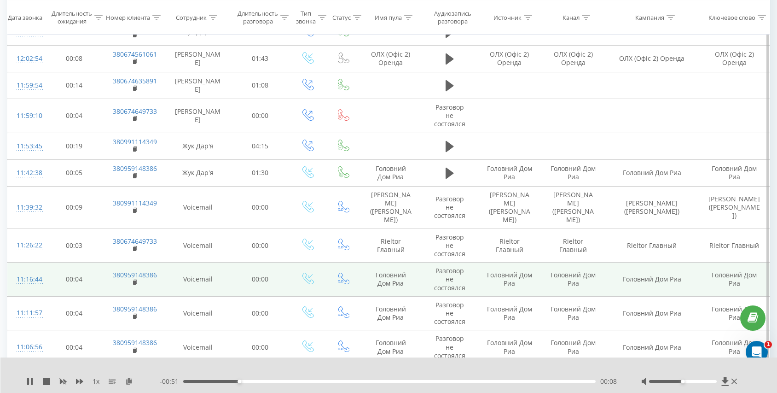
scroll to position [286, 0]
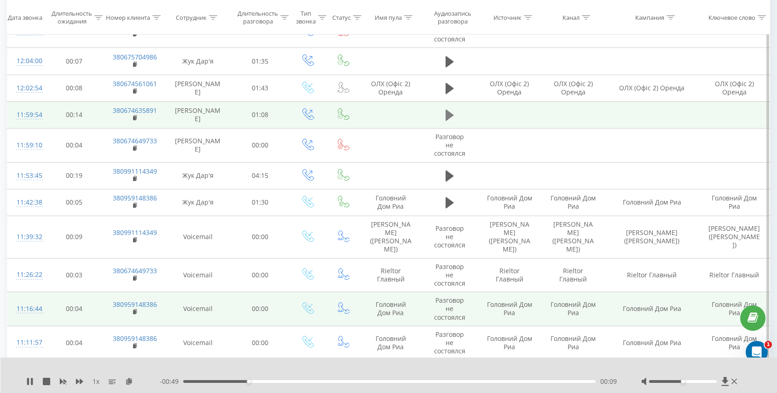
click at [450, 117] on icon at bounding box center [449, 115] width 8 height 11
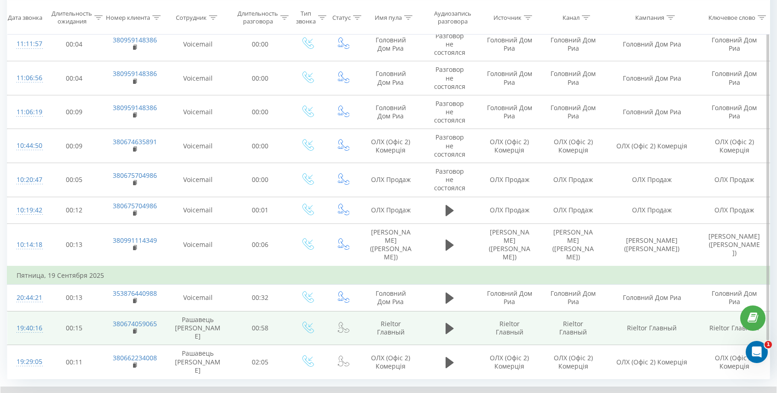
scroll to position [602, 0]
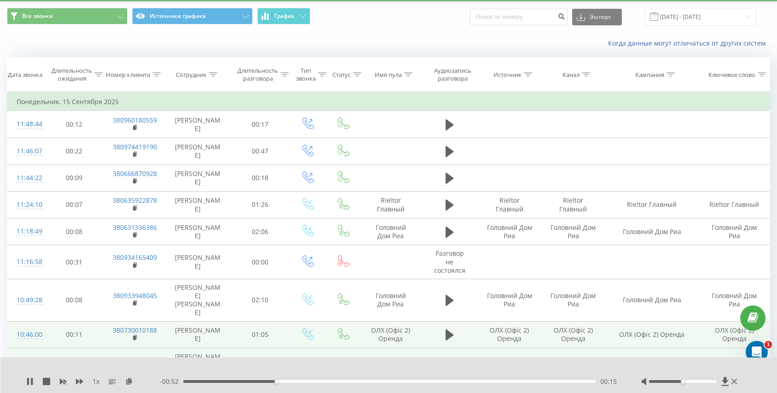
scroll to position [6, 0]
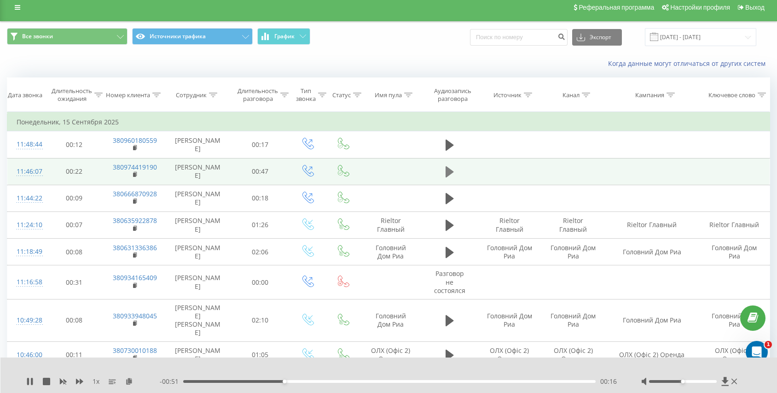
click at [443, 168] on button at bounding box center [450, 172] width 14 height 14
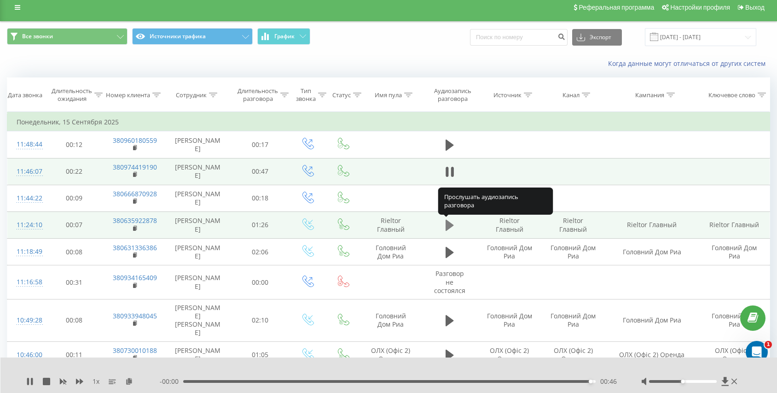
click at [447, 225] on icon at bounding box center [449, 224] width 8 height 11
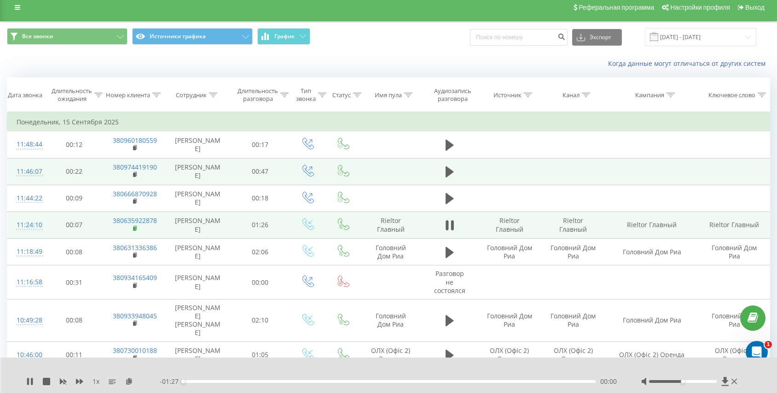
click at [136, 228] on icon at bounding box center [135, 228] width 5 height 6
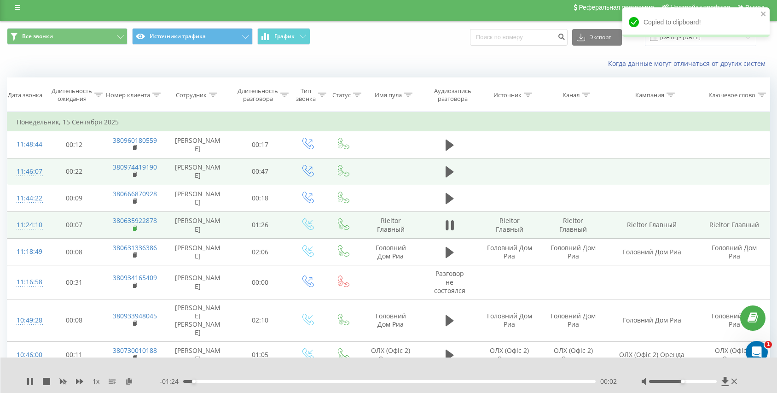
click at [135, 227] on rect at bounding box center [134, 228] width 3 height 4
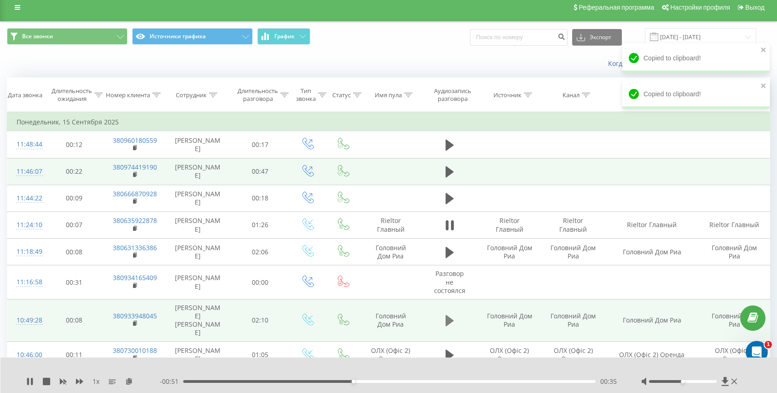
click at [445, 314] on button at bounding box center [450, 320] width 14 height 14
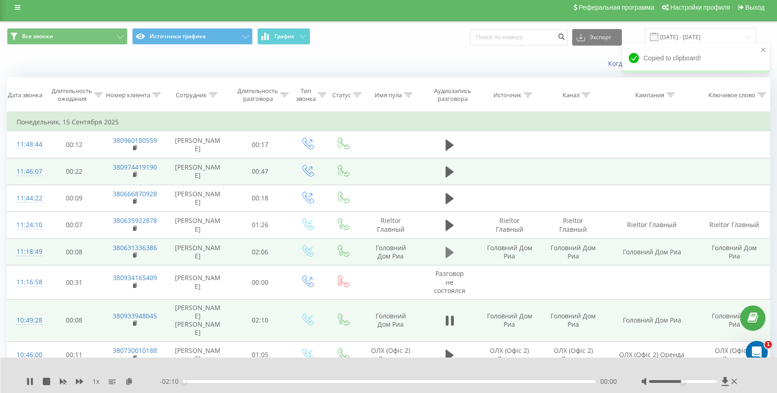
click at [447, 257] on icon at bounding box center [449, 252] width 8 height 13
click at [136, 253] on icon at bounding box center [135, 255] width 5 height 6
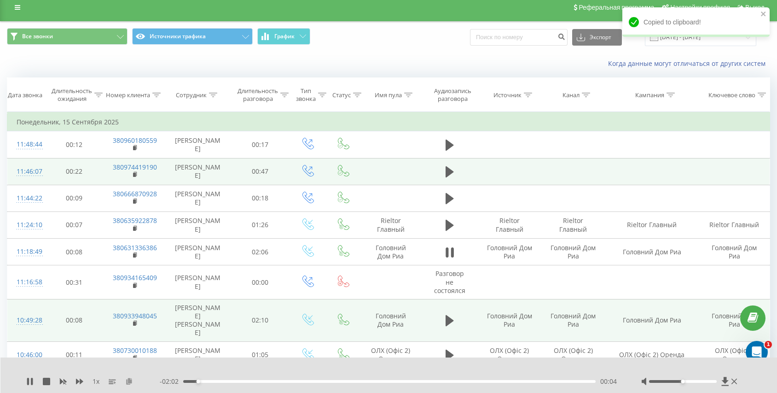
click at [128, 382] on icon at bounding box center [129, 380] width 8 height 6
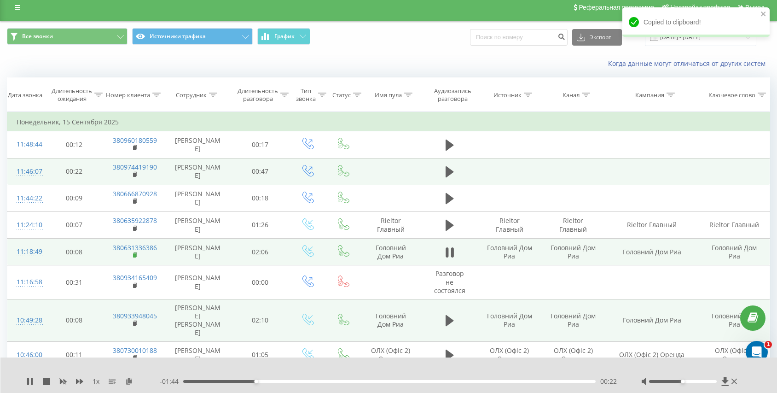
click at [135, 255] on rect at bounding box center [134, 255] width 3 height 4
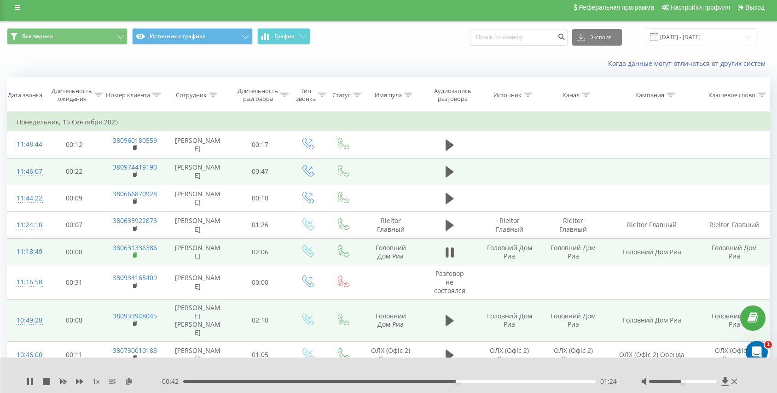
click at [137, 255] on icon at bounding box center [135, 255] width 5 height 6
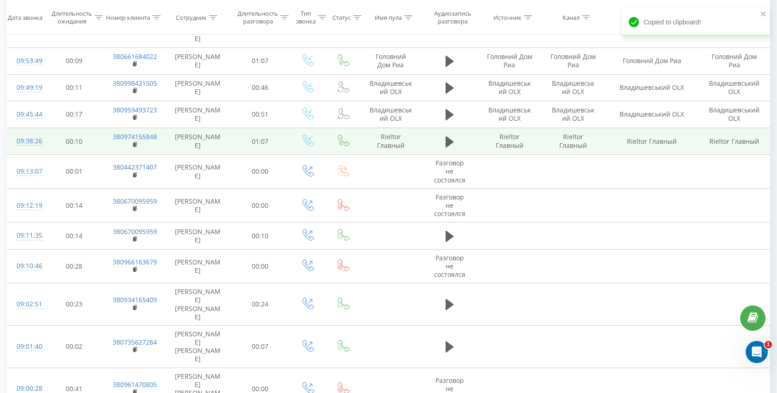
scroll to position [474, 0]
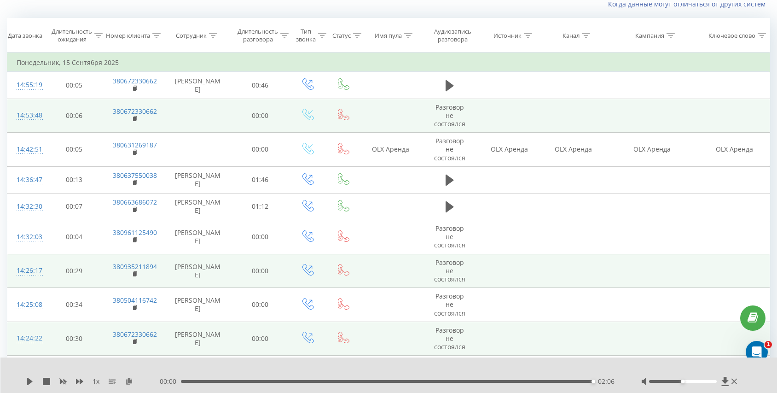
scroll to position [61, 0]
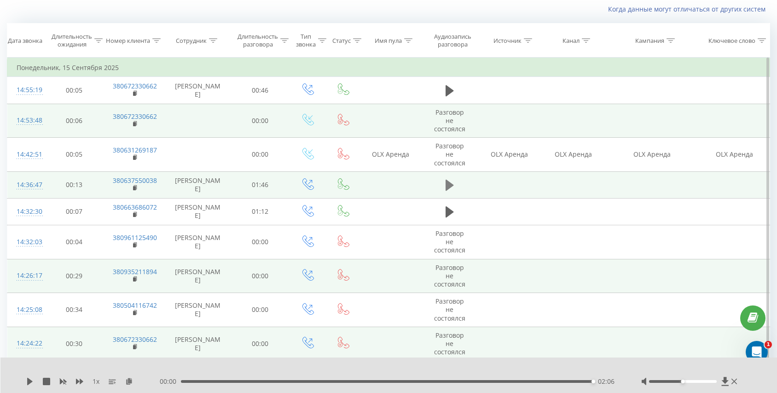
click at [446, 184] on icon at bounding box center [449, 184] width 8 height 11
click at [192, 382] on div "00:54" at bounding box center [389, 381] width 412 height 3
click at [137, 190] on icon at bounding box center [135, 188] width 5 height 6
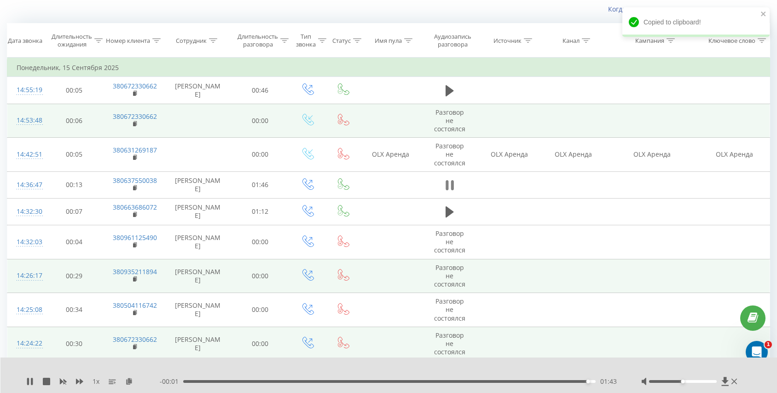
click at [451, 185] on icon at bounding box center [451, 185] width 3 height 10
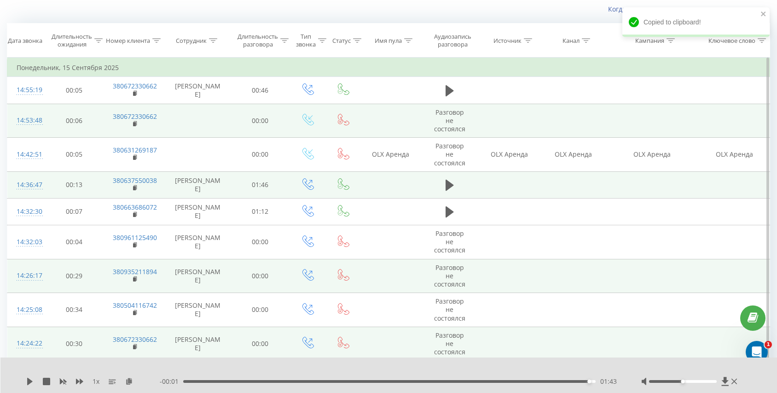
click at [132, 189] on td "380637550038" at bounding box center [134, 184] width 61 height 27
click at [133, 189] on rect at bounding box center [134, 188] width 3 height 4
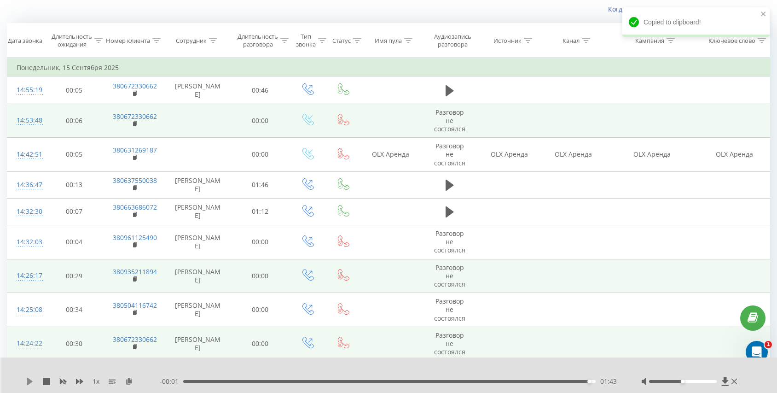
click at [30, 382] on icon at bounding box center [30, 380] width 6 height 7
click at [127, 381] on icon at bounding box center [129, 380] width 8 height 6
click at [447, 185] on icon at bounding box center [449, 184] width 8 height 11
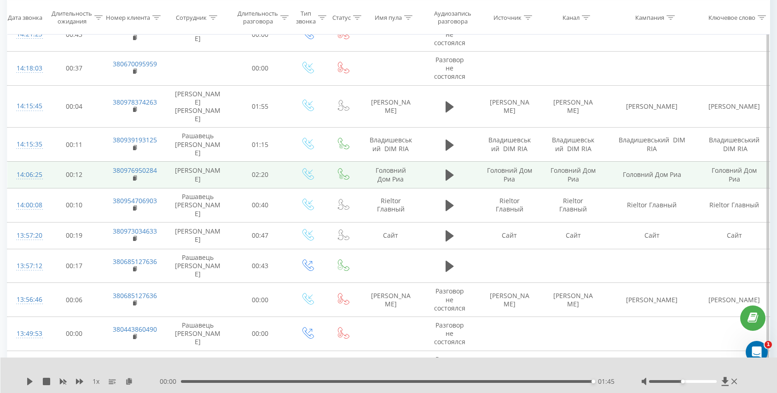
scroll to position [570, 0]
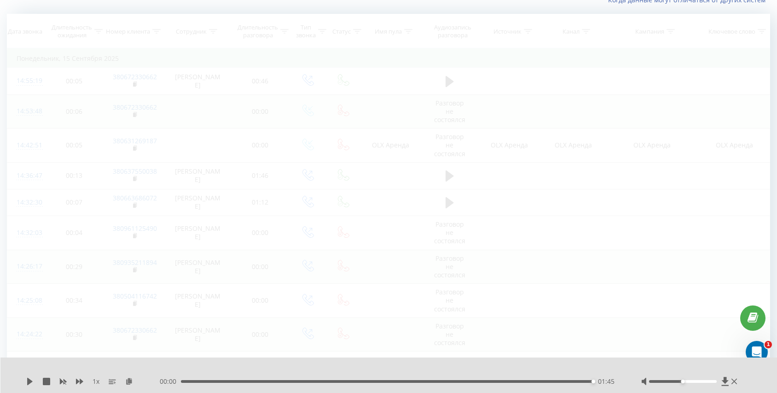
scroll to position [61, 0]
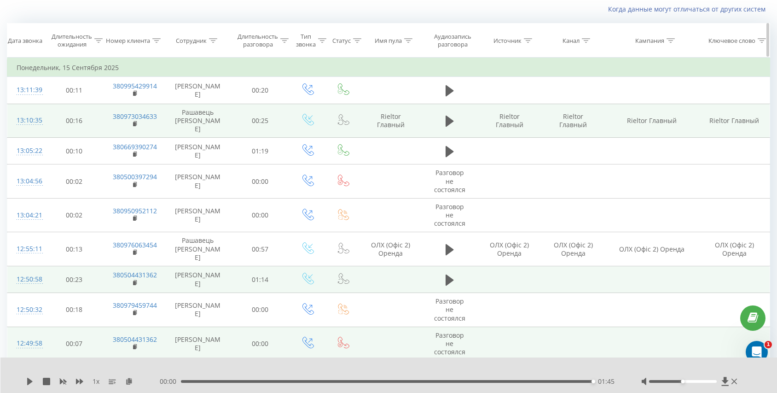
click at [214, 40] on icon at bounding box center [213, 40] width 8 height 5
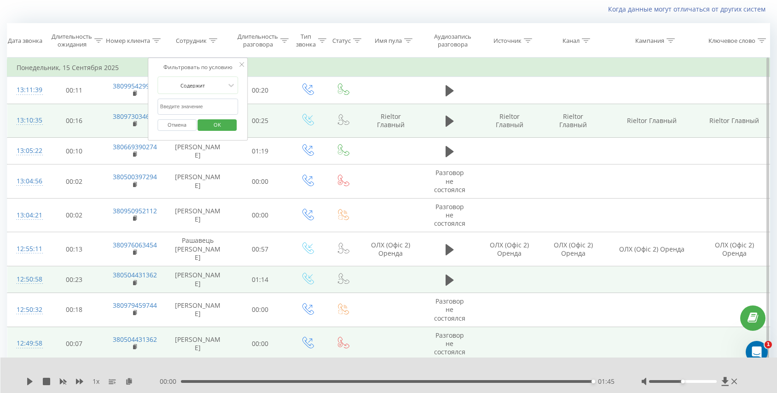
click at [198, 108] on input "text" at bounding box center [197, 106] width 81 height 16
type input "дар"
click button "OK" at bounding box center [217, 125] width 39 height 12
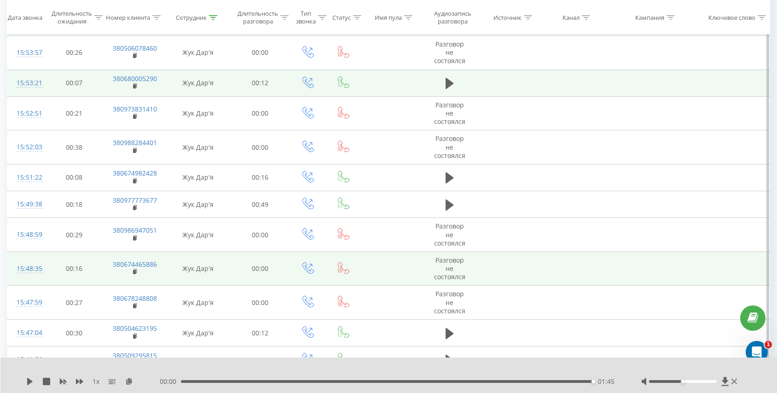
scroll to position [96, 0]
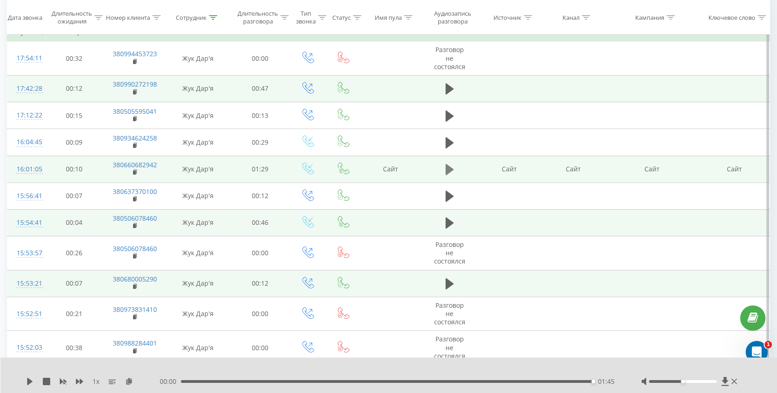
click at [452, 170] on icon at bounding box center [449, 169] width 8 height 13
click at [133, 171] on rect at bounding box center [134, 172] width 3 height 4
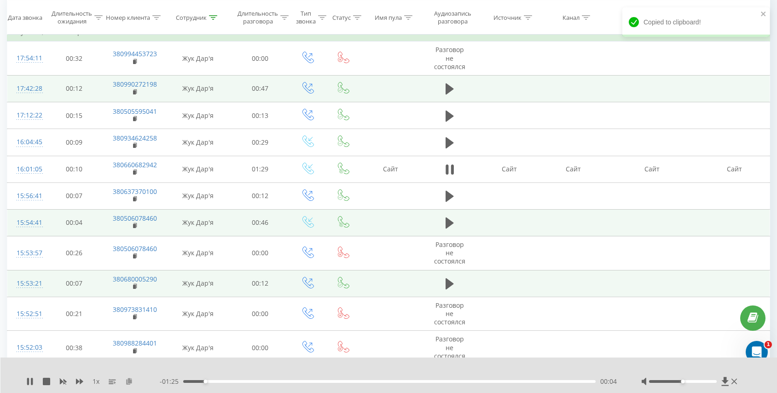
click at [128, 380] on icon at bounding box center [129, 380] width 8 height 6
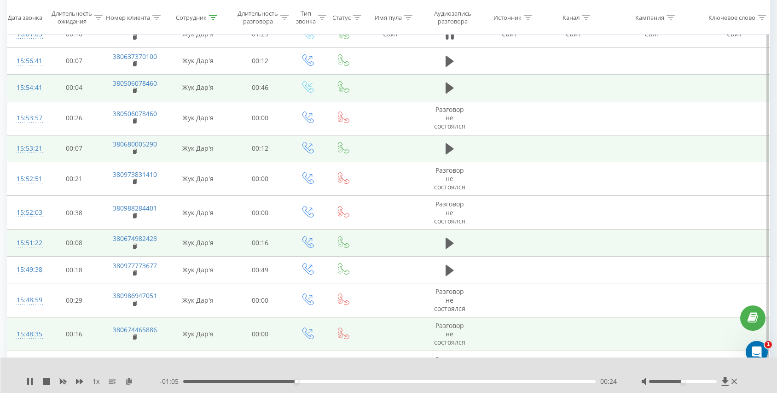
scroll to position [241, 0]
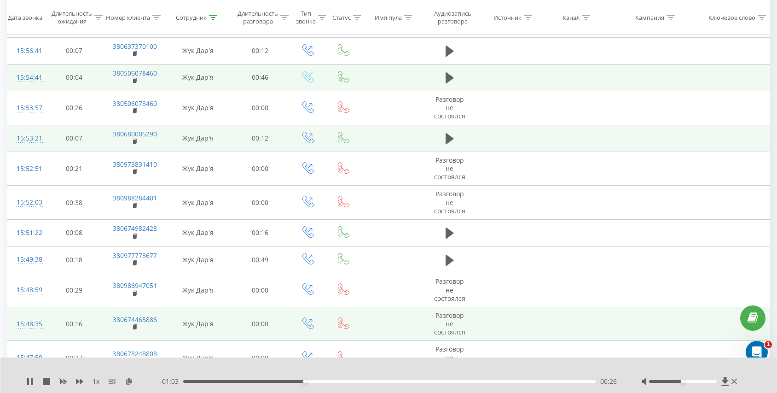
click at [331, 380] on div "00:26" at bounding box center [389, 381] width 412 height 3
click at [374, 380] on div "00:33" at bounding box center [389, 381] width 412 height 3
click at [387, 380] on div "00:42" at bounding box center [389, 381] width 412 height 3
click at [401, 381] on div "00:45" at bounding box center [389, 381] width 412 height 3
click at [431, 383] on div "- 00:42 00:48 00:48" at bounding box center [389, 380] width 458 height 9
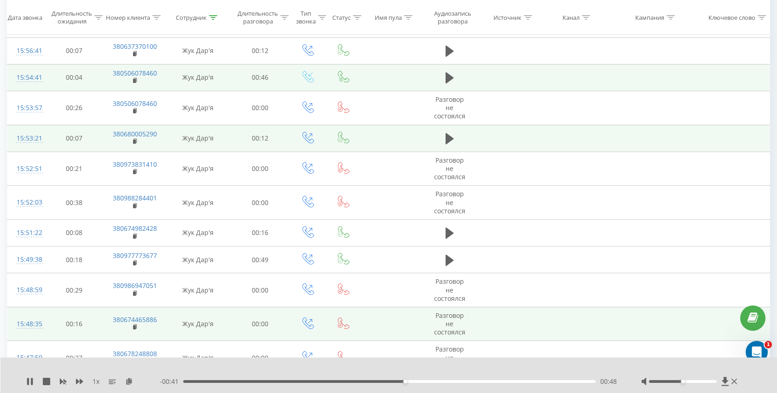
click at [441, 382] on div "00:48" at bounding box center [389, 381] width 412 height 3
click at [464, 381] on div "00:57" at bounding box center [389, 381] width 412 height 3
click at [485, 381] on div "01:01" at bounding box center [389, 381] width 412 height 3
click at [512, 381] on div "01:08" at bounding box center [389, 381] width 412 height 3
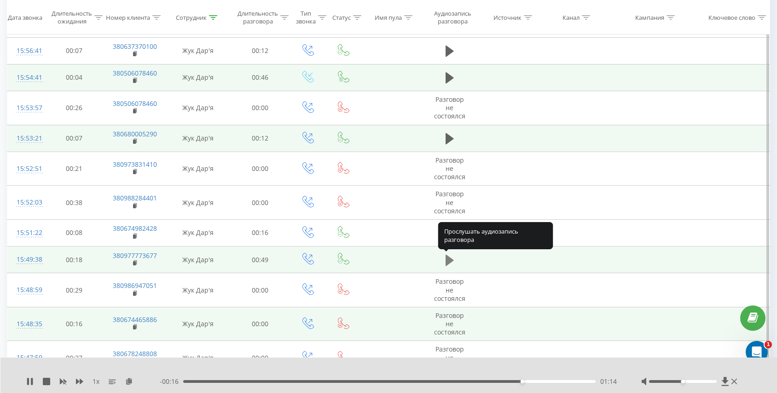
click at [452, 260] on icon at bounding box center [449, 259] width 8 height 11
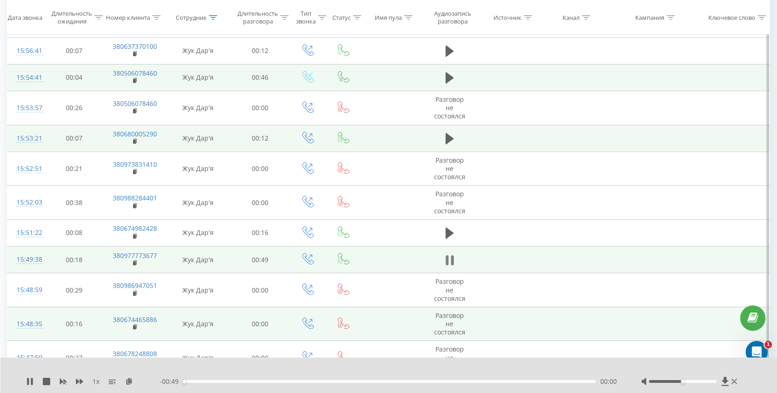
click at [449, 261] on icon at bounding box center [449, 260] width 8 height 13
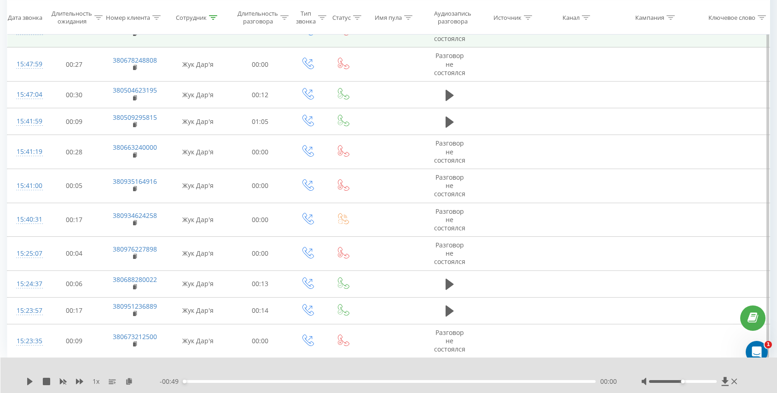
scroll to position [570, 0]
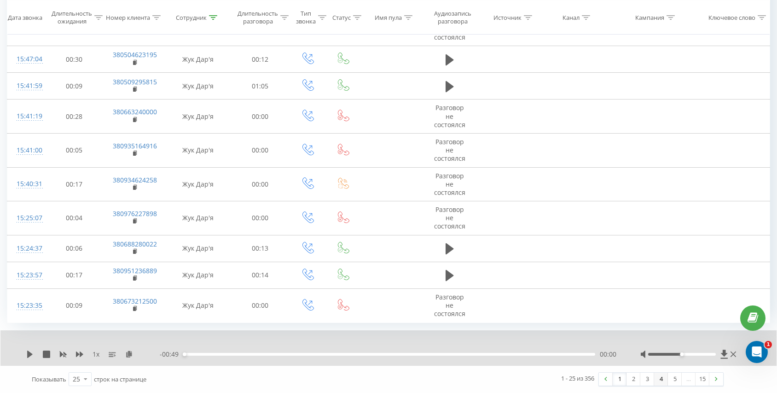
click at [658, 377] on link "4" at bounding box center [661, 378] width 14 height 13
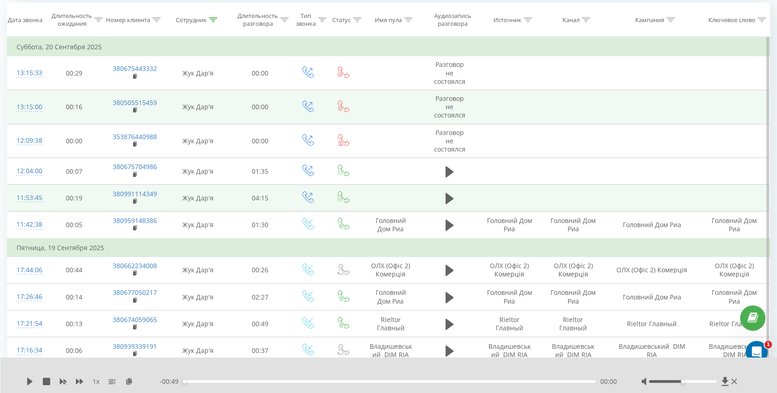
scroll to position [102, 0]
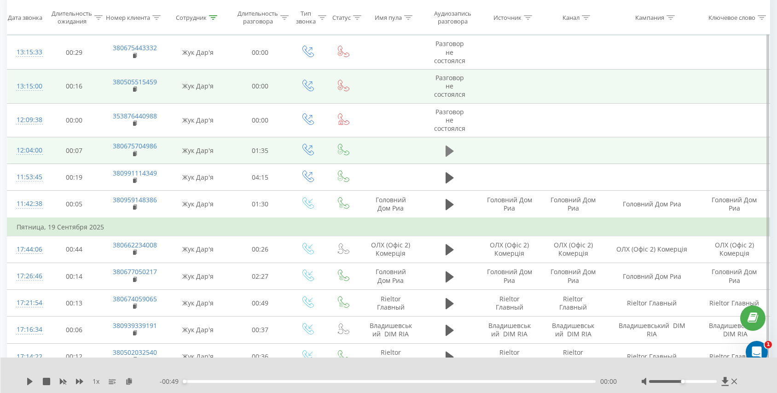
click at [452, 149] on icon at bounding box center [449, 150] width 8 height 11
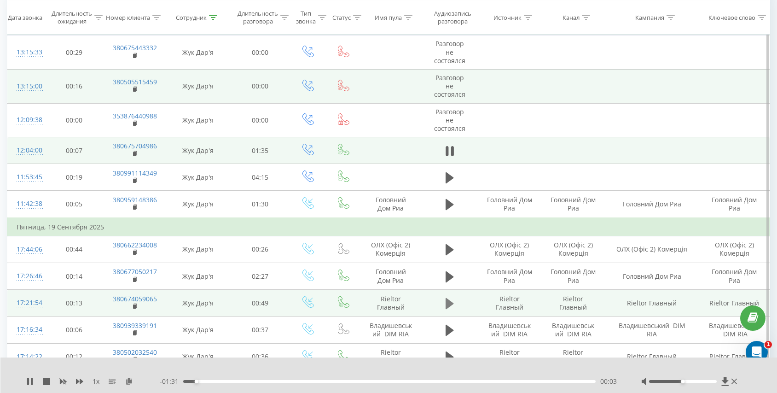
click at [450, 302] on icon at bounding box center [449, 303] width 8 height 11
click at [135, 306] on rect at bounding box center [134, 306] width 3 height 4
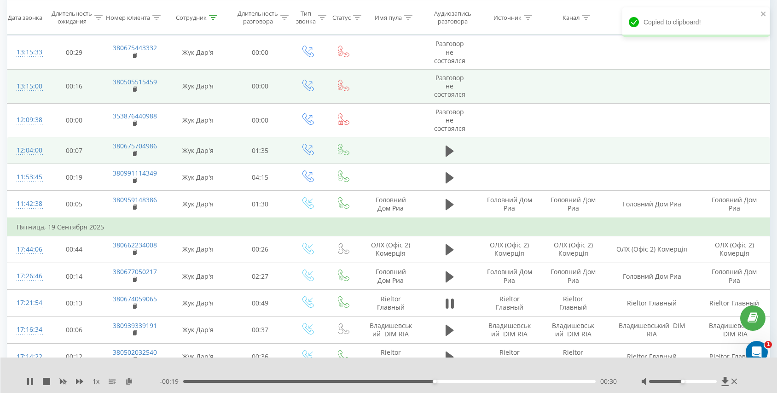
click at [413, 381] on div "00:30" at bounding box center [389, 381] width 412 height 3
click at [408, 381] on div "00:29" at bounding box center [389, 381] width 412 height 3
click at [413, 381] on div "00:29" at bounding box center [389, 381] width 412 height 3
click at [413, 381] on div "00:28" at bounding box center [389, 381] width 412 height 3
click at [408, 381] on div "00:29" at bounding box center [389, 381] width 412 height 3
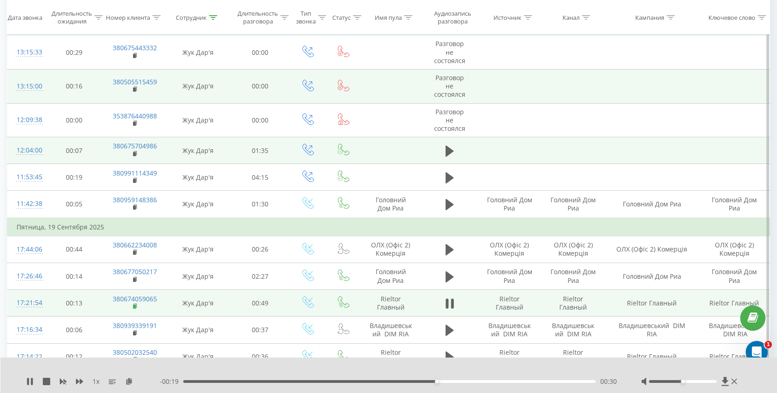
click at [136, 304] on icon at bounding box center [134, 305] width 3 height 4
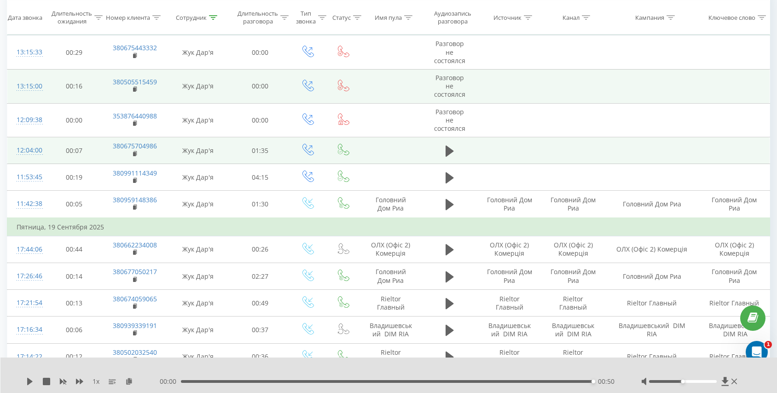
click at [35, 382] on div "1 x" at bounding box center [92, 380] width 133 height 9
click at [335, 382] on div "00:50" at bounding box center [387, 381] width 412 height 3
click at [28, 382] on icon at bounding box center [30, 380] width 6 height 7
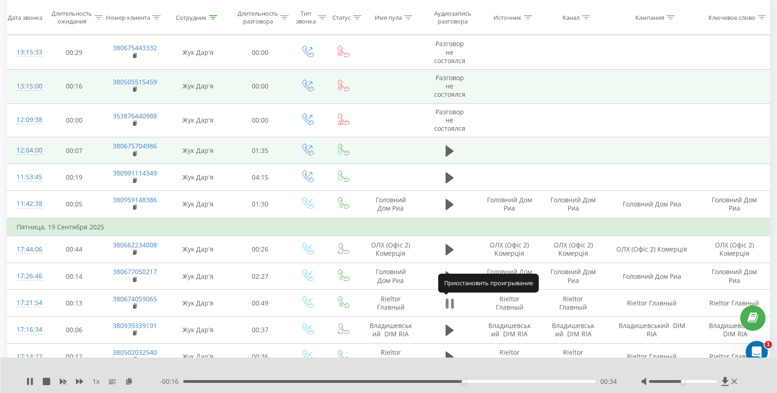
click at [450, 301] on icon at bounding box center [449, 303] width 8 height 13
click at [29, 381] on icon at bounding box center [30, 380] width 6 height 7
click at [192, 380] on div "00:35" at bounding box center [389, 381] width 412 height 3
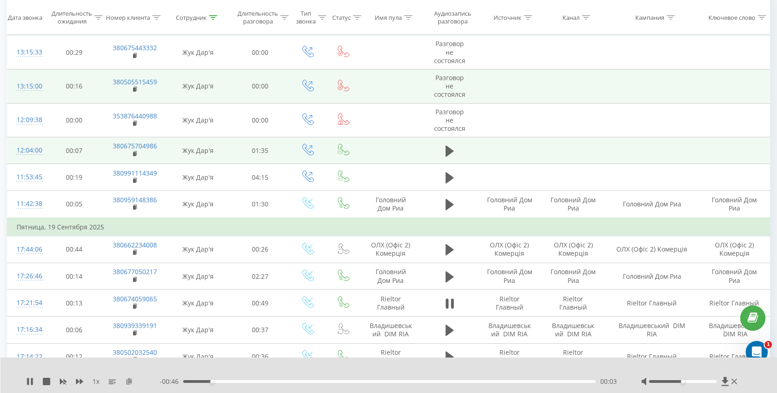
click at [132, 382] on icon at bounding box center [129, 380] width 8 height 6
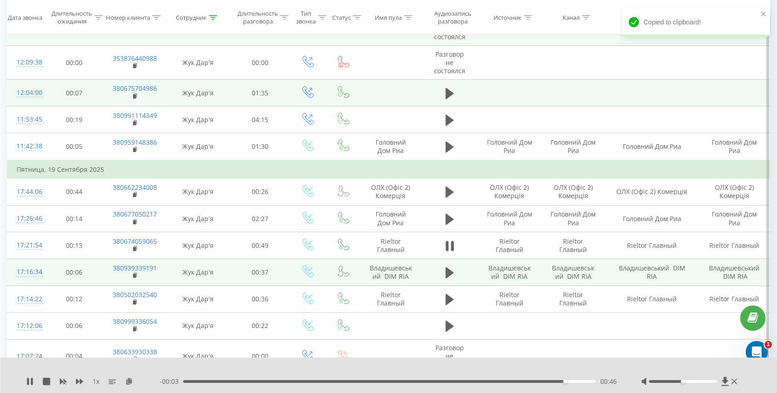
scroll to position [169, 0]
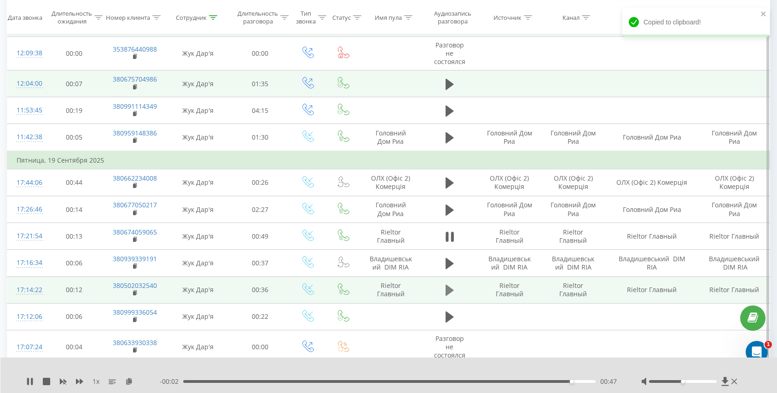
click at [448, 291] on icon at bounding box center [449, 289] width 8 height 11
click at [134, 293] on rect at bounding box center [134, 293] width 3 height 4
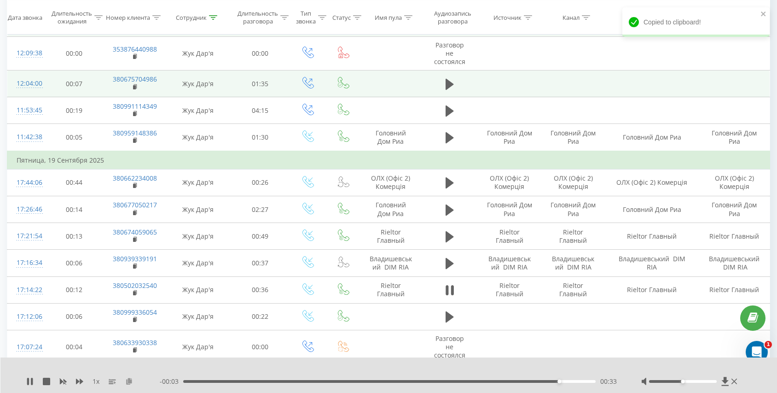
click at [127, 382] on icon at bounding box center [129, 380] width 8 height 6
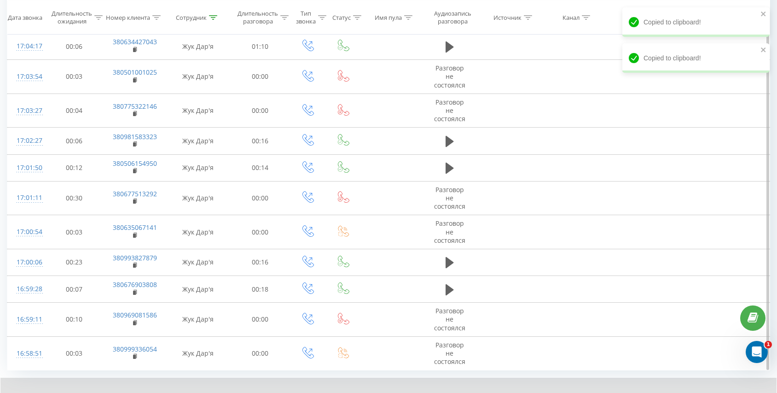
scroll to position [581, 0]
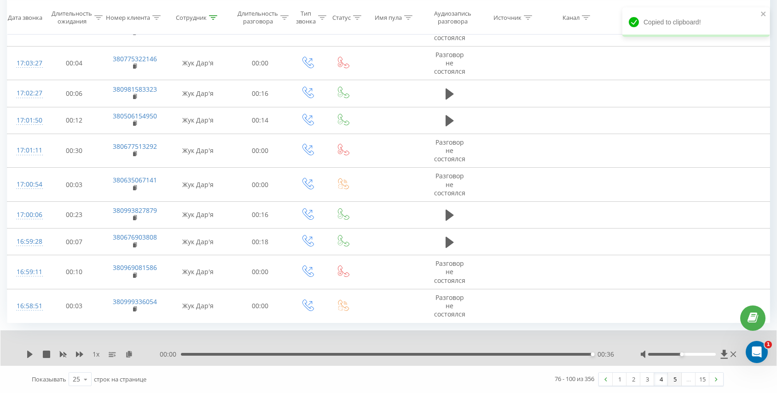
click at [675, 380] on link "5" at bounding box center [675, 378] width 14 height 13
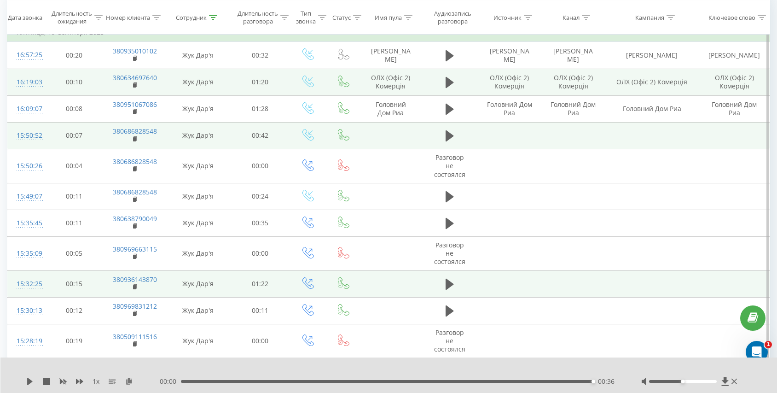
scroll to position [97, 0]
click at [448, 281] on icon at bounding box center [449, 282] width 8 height 11
click at [129, 381] on icon at bounding box center [129, 380] width 8 height 6
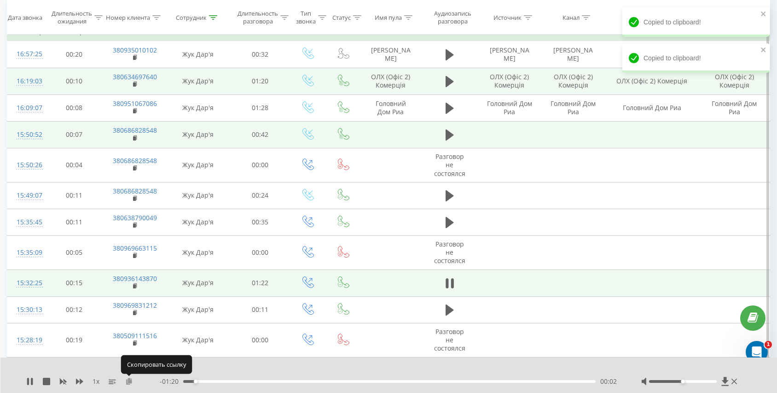
click at [129, 381] on icon at bounding box center [129, 380] width 8 height 6
click at [129, 384] on icon at bounding box center [129, 380] width 8 height 6
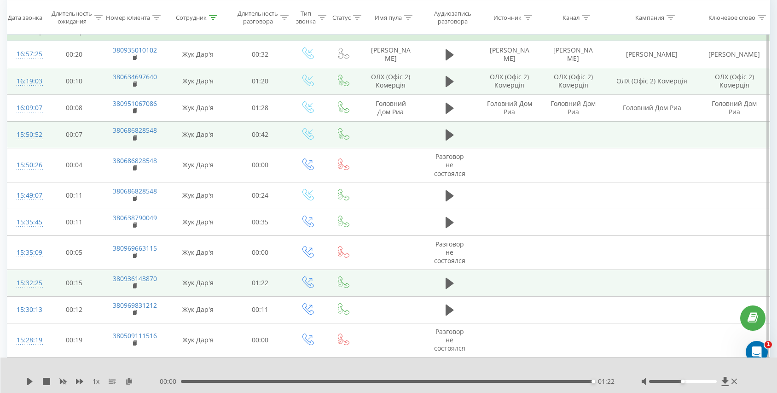
click at [234, 380] on div "01:22" at bounding box center [387, 381] width 412 height 3
click at [32, 384] on icon at bounding box center [29, 380] width 7 height 7
click at [32, 384] on icon at bounding box center [32, 380] width 2 height 7
click at [135, 287] on rect at bounding box center [134, 286] width 3 height 4
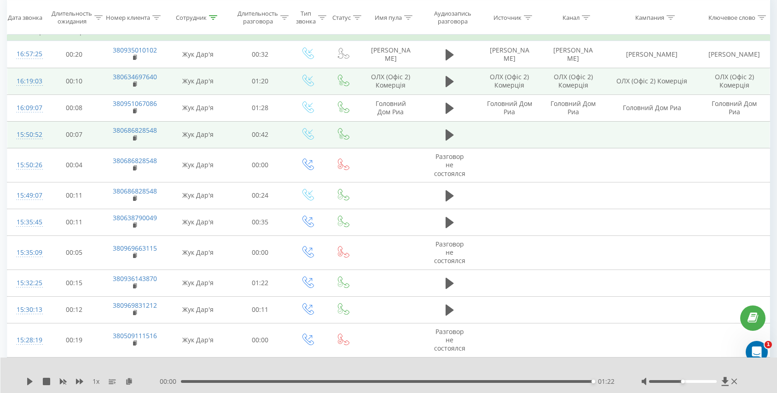
click at [246, 380] on div "01:22" at bounding box center [387, 381] width 412 height 3
click at [28, 386] on div "1 x - 01:09 00:13 00:13" at bounding box center [388, 374] width 777 height 35
click at [31, 380] on icon at bounding box center [30, 380] width 6 height 7
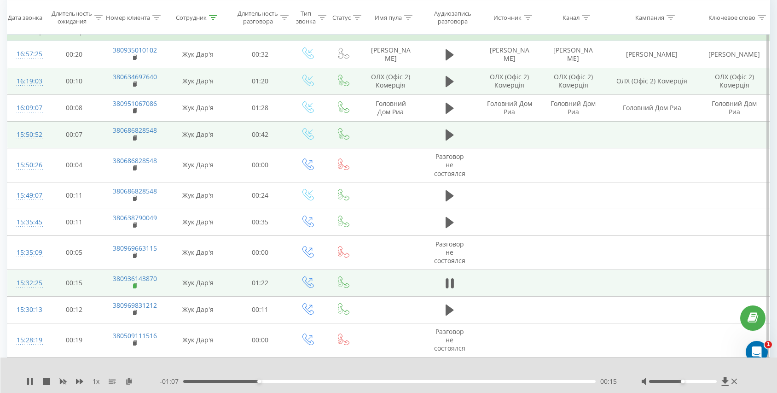
click at [135, 287] on rect at bounding box center [134, 286] width 3 height 4
click at [135, 285] on rect at bounding box center [134, 286] width 3 height 4
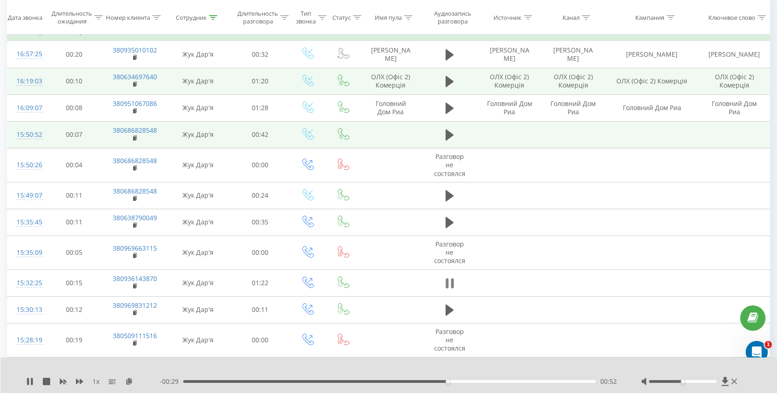
click at [449, 282] on icon at bounding box center [449, 283] width 8 height 13
